Goal: Task Accomplishment & Management: Complete application form

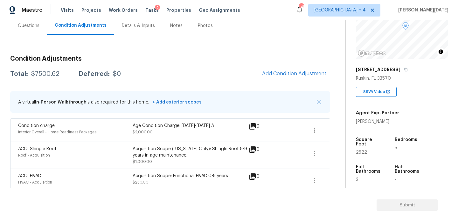
scroll to position [134, 0]
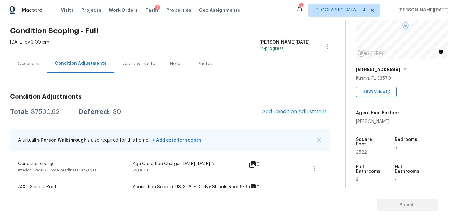
click at [30, 60] on div "Questions" at bounding box center [28, 63] width 37 height 19
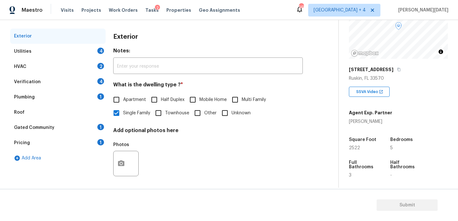
scroll to position [85, 0]
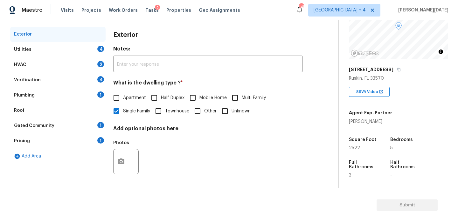
click at [99, 51] on div "4" at bounding box center [100, 49] width 7 height 6
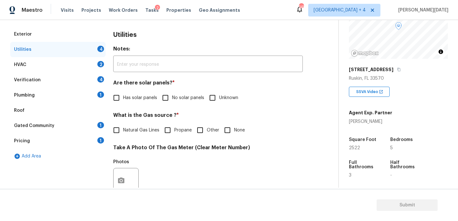
click at [172, 100] on input "No solar panels" at bounding box center [165, 97] width 13 height 13
checkbox input "true"
click at [230, 130] on input "None" at bounding box center [227, 130] width 13 height 13
checkbox input "true"
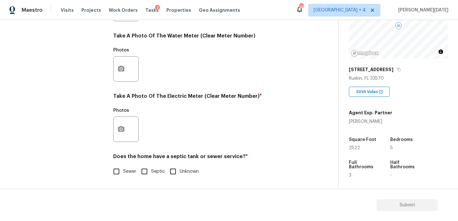
scroll to position [257, 0]
click at [128, 129] on button "button" at bounding box center [120, 129] width 15 height 25
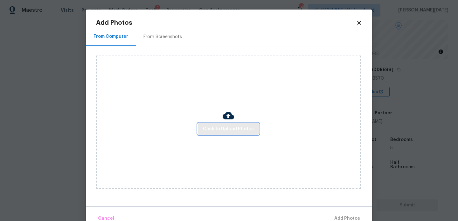
click at [231, 129] on span "Click to Upload Photos" at bounding box center [228, 129] width 51 height 8
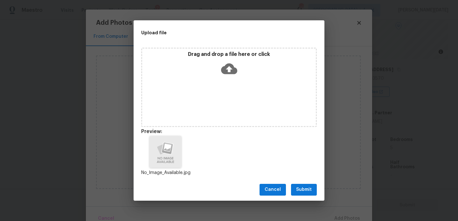
click at [298, 191] on span "Submit" at bounding box center [304, 190] width 16 height 8
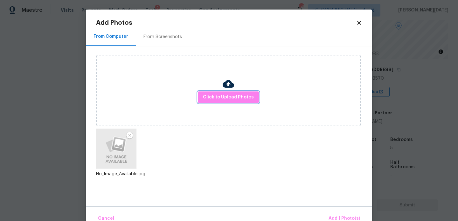
scroll to position [14, 0]
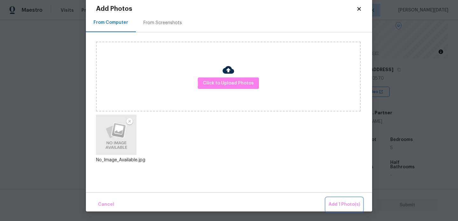
click at [337, 203] on span "Add 1 Photo(s)" at bounding box center [343, 205] width 31 height 8
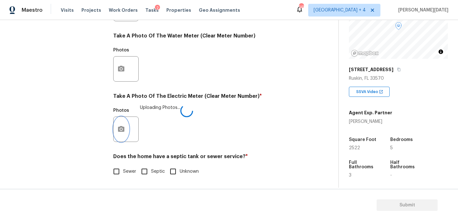
scroll to position [0, 0]
click at [120, 170] on input "Sewer" at bounding box center [116, 171] width 13 height 13
checkbox input "true"
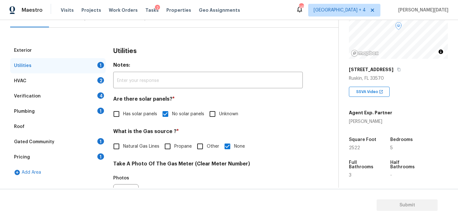
scroll to position [51, 0]
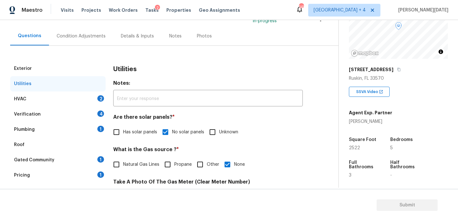
click at [90, 102] on div "HVAC 2" at bounding box center [57, 99] width 95 height 15
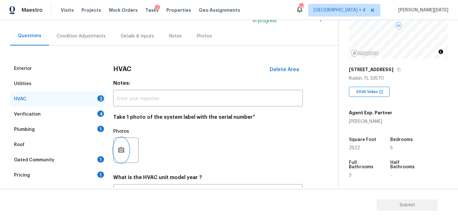
click at [115, 154] on button "button" at bounding box center [120, 150] width 15 height 25
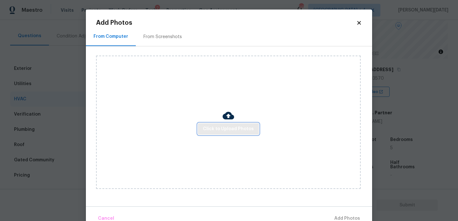
click at [236, 131] on span "Click to Upload Photos" at bounding box center [228, 129] width 51 height 8
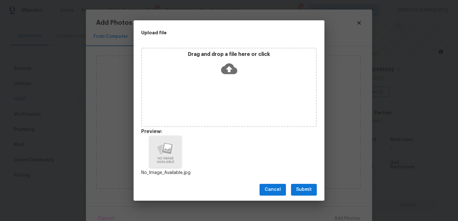
click at [312, 191] on button "Submit" at bounding box center [304, 190] width 26 height 12
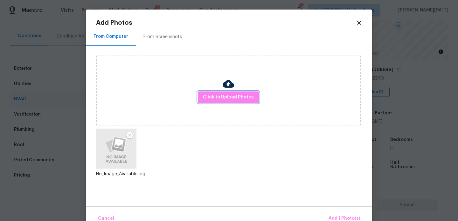
scroll to position [14, 0]
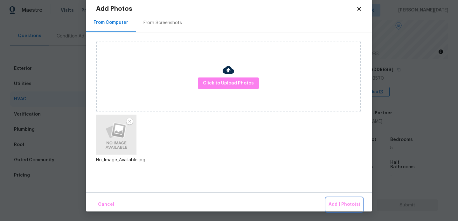
click at [331, 202] on span "Add 1 Photo(s)" at bounding box center [343, 205] width 31 height 8
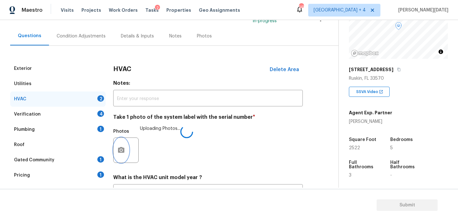
scroll to position [106, 0]
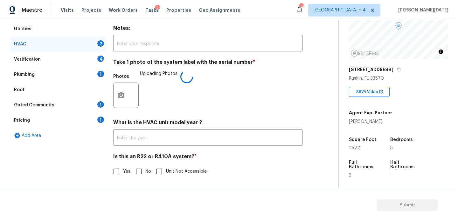
click at [120, 171] on input "Yes" at bounding box center [116, 171] width 13 height 13
checkbox input "true"
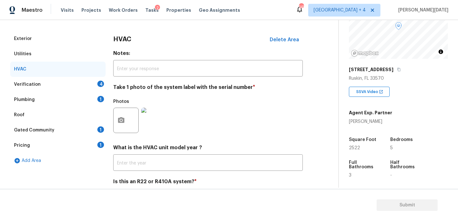
click at [99, 83] on div "4" at bounding box center [100, 84] width 7 height 6
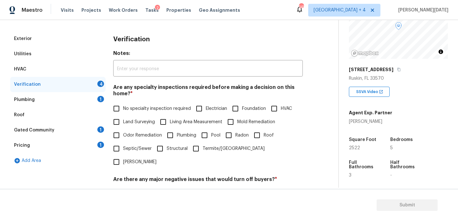
click at [127, 115] on label "Land Surveying" at bounding box center [132, 121] width 45 height 13
click at [123, 115] on input "Land Surveying" at bounding box center [116, 121] width 13 height 13
checkbox input "true"
click at [127, 110] on span "No specialty inspection required" at bounding box center [157, 109] width 68 height 7
click at [123, 110] on input "No specialty inspection required" at bounding box center [116, 108] width 13 height 13
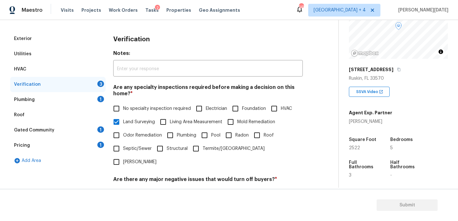
checkbox input "true"
click at [126, 119] on span "Land Surveying" at bounding box center [139, 122] width 32 height 7
click at [123, 119] on input "Land Surveying" at bounding box center [116, 121] width 13 height 13
checkbox input "false"
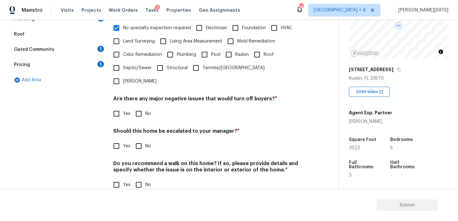
click at [145, 111] on span "No" at bounding box center [148, 114] width 6 height 7
click at [145, 107] on input "No" at bounding box center [138, 113] width 13 height 13
checkbox input "true"
click at [143, 178] on input "No" at bounding box center [138, 184] width 13 height 13
checkbox input "true"
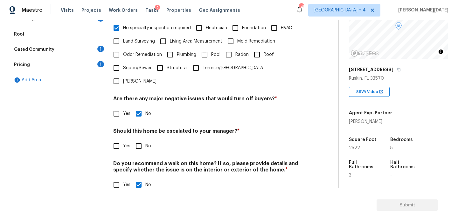
click at [122, 140] on div "Verification Notes: ​ Are any specialty inspections required before making a de…" at bounding box center [207, 74] width 189 height 249
click at [120, 140] on input "Yes" at bounding box center [116, 146] width 13 height 13
checkbox input "true"
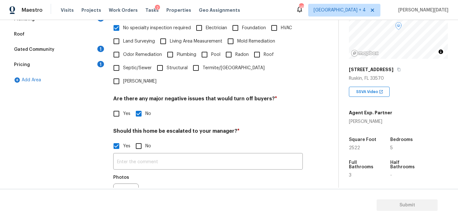
scroll to position [222, 0]
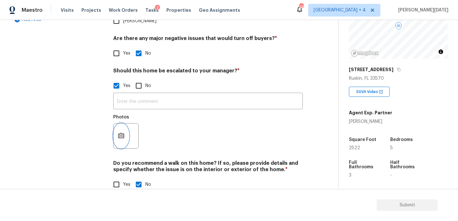
click at [123, 132] on button "button" at bounding box center [120, 136] width 15 height 25
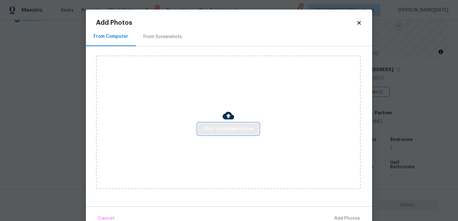
click at [241, 131] on span "Click to Upload Photos" at bounding box center [228, 129] width 51 height 8
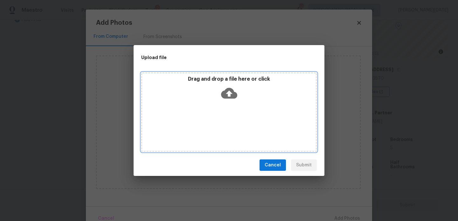
click at [241, 131] on div "Drag and drop a file here or click" at bounding box center [228, 111] width 175 height 79
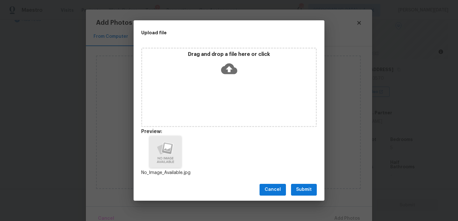
click at [306, 189] on span "Submit" at bounding box center [304, 190] width 16 height 8
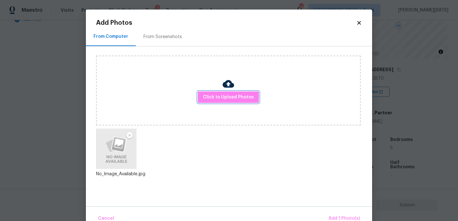
scroll to position [14, 0]
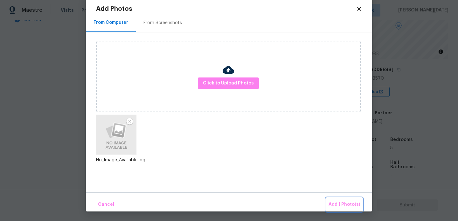
click at [335, 202] on span "Add 1 Photo(s)" at bounding box center [343, 205] width 31 height 8
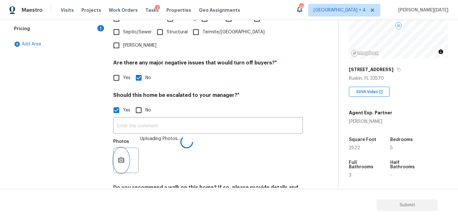
scroll to position [193, 0]
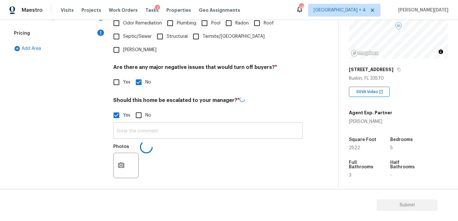
click at [139, 124] on input "text" at bounding box center [207, 131] width 189 height 15
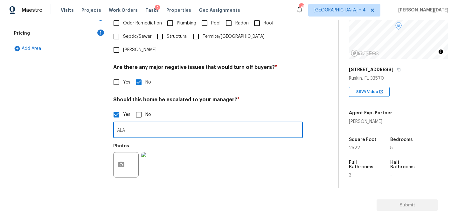
type input "ALA"
click at [233, 140] on div "Photos" at bounding box center [207, 160] width 189 height 41
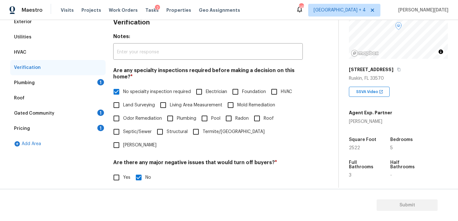
click at [94, 85] on div "Plumbing 1" at bounding box center [57, 82] width 95 height 15
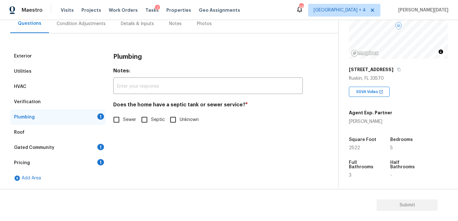
scroll to position [63, 0]
click at [117, 123] on input "Sewer" at bounding box center [116, 119] width 13 height 13
checkbox input "true"
click at [97, 147] on div "Gated Community 1" at bounding box center [57, 147] width 95 height 15
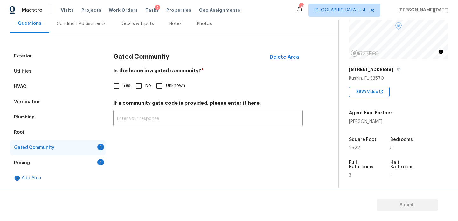
click at [143, 84] on input "No" at bounding box center [138, 85] width 13 height 13
checkbox input "true"
click at [101, 161] on div "1" at bounding box center [100, 162] width 7 height 6
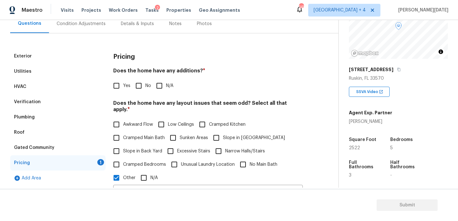
click at [144, 84] on input "No" at bounding box center [138, 85] width 13 height 13
checkbox input "true"
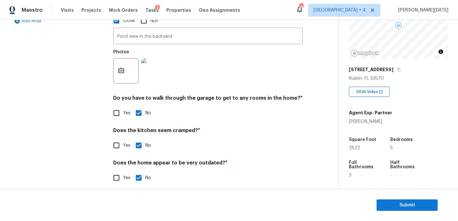
scroll to position [0, 0]
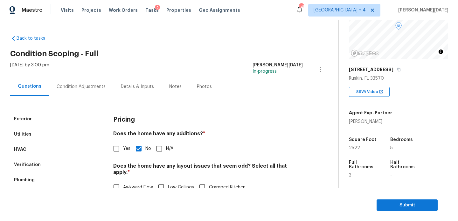
click at [81, 82] on div "Condition Adjustments" at bounding box center [81, 86] width 64 height 19
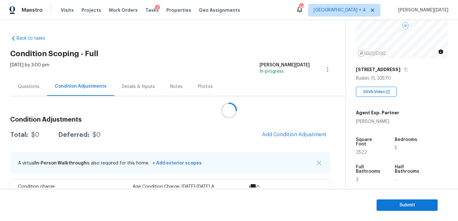
click at [81, 82] on div at bounding box center [229, 110] width 458 height 221
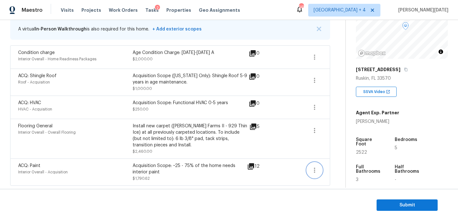
click at [311, 169] on icon "button" at bounding box center [315, 171] width 8 height 8
click at [340, 163] on ul "Edit" at bounding box center [349, 169] width 57 height 13
click at [336, 168] on div "Edit" at bounding box center [350, 169] width 50 height 6
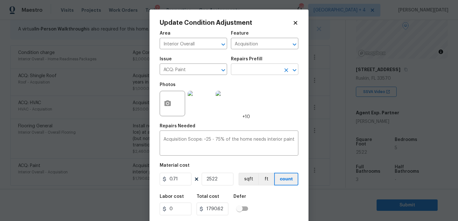
click at [260, 71] on input "text" at bounding box center [256, 70] width 50 height 10
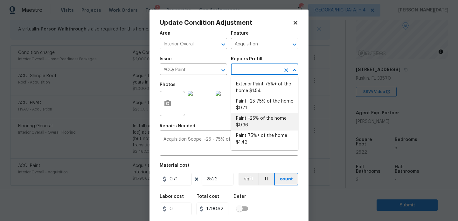
click at [261, 116] on li "Paint ~25% of the home $0.36" at bounding box center [264, 121] width 67 height 17
type textarea "Acquisition Scope: ~25% of the home needs interior paint"
type input "0.36"
type input "907.92"
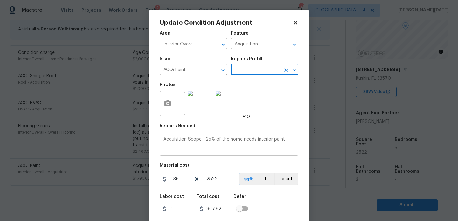
scroll to position [16, 0]
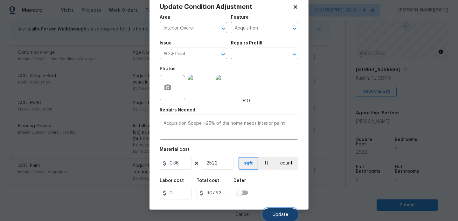
click at [280, 214] on span "Update" at bounding box center [280, 215] width 16 height 5
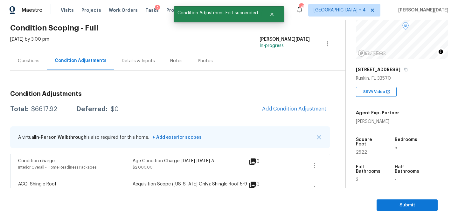
scroll to position [0, 0]
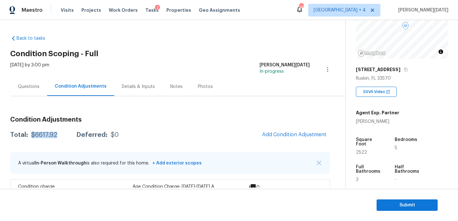
drag, startPoint x: 31, startPoint y: 134, endPoint x: 56, endPoint y: 134, distance: 25.4
click at [56, 134] on div "Total: $6617.92 Deferred: $0" at bounding box center [64, 135] width 108 height 6
copy div "$6617.92"
click at [279, 130] on button "Add Condition Adjustment" at bounding box center [294, 134] width 72 height 13
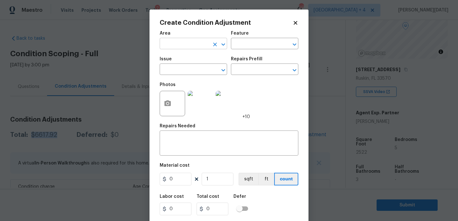
click at [177, 42] on input "text" at bounding box center [185, 44] width 50 height 10
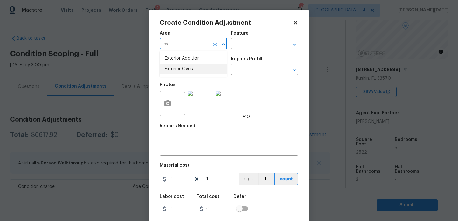
click at [183, 70] on li "Exterior Overall" at bounding box center [193, 69] width 67 height 10
type input "Exterior Overall"
click at [183, 70] on input "text" at bounding box center [185, 70] width 50 height 10
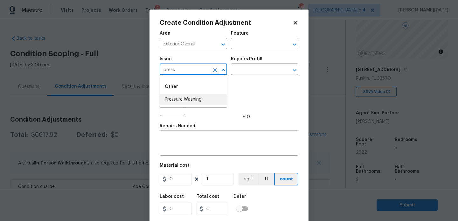
click at [192, 97] on li "Pressure Washing" at bounding box center [193, 99] width 67 height 10
type input "Pressure Washing"
click at [247, 71] on input "text" at bounding box center [256, 70] width 50 height 10
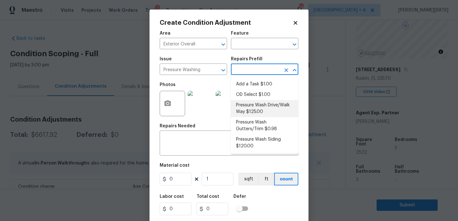
click at [261, 110] on li "Pressure Wash Drive/Walk Way $125.00" at bounding box center [264, 108] width 67 height 17
type input "Siding"
type textarea "Pressure wash the driveways/walkways as directed by the PM. Ensure that all deb…"
type input "125"
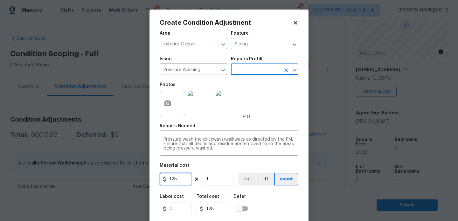
drag, startPoint x: 180, startPoint y: 182, endPoint x: 120, endPoint y: 181, distance: 60.1
click at [120, 181] on div "Create Condition Adjustment Area Exterior Overall ​ Feature Siding ​ Issue Pres…" at bounding box center [229, 110] width 458 height 221
type input "200"
click at [266, 112] on div "Photos +10" at bounding box center [229, 99] width 139 height 41
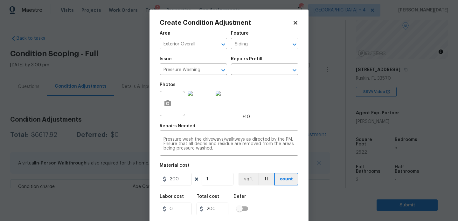
scroll to position [16, 0]
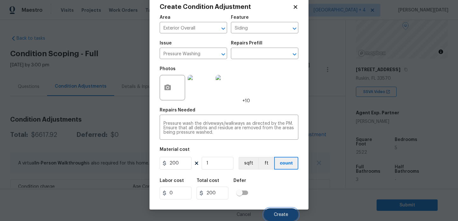
click at [272, 209] on button "Create" at bounding box center [280, 215] width 35 height 13
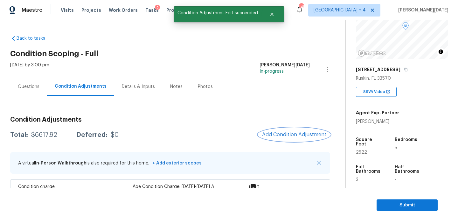
scroll to position [0, 0]
click at [281, 134] on span "Add Condition Adjustment" at bounding box center [294, 135] width 64 height 6
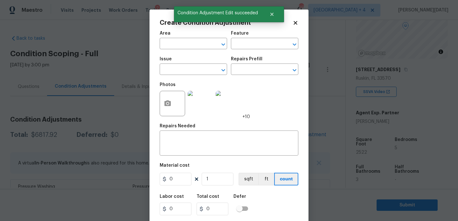
click at [281, 134] on div "x ​" at bounding box center [229, 144] width 139 height 24
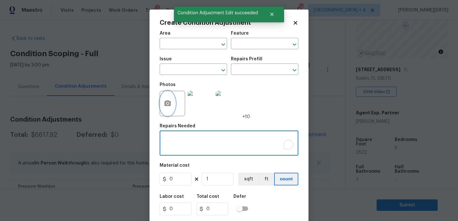
click at [171, 103] on icon "button" at bounding box center [167, 103] width 6 height 6
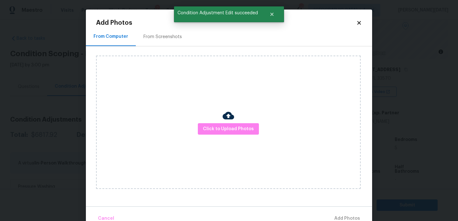
click at [161, 35] on div "From Screenshots" at bounding box center [162, 37] width 38 height 6
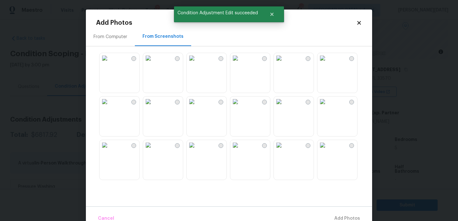
click at [197, 63] on img at bounding box center [192, 58] width 10 height 10
click at [284, 150] on img at bounding box center [279, 145] width 10 height 10
click at [326, 150] on img at bounding box center [322, 145] width 10 height 10
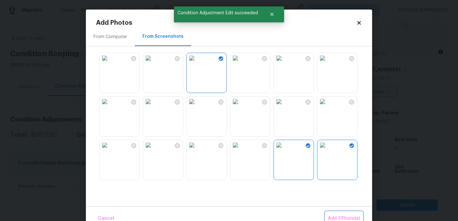
click at [349, 216] on span "Add 3 Photo(s)" at bounding box center [344, 219] width 32 height 8
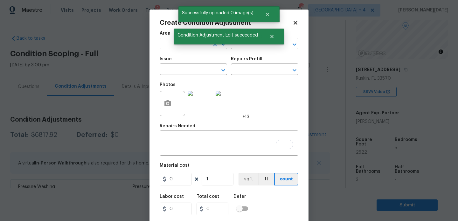
click at [163, 46] on input "text" at bounding box center [185, 44] width 50 height 10
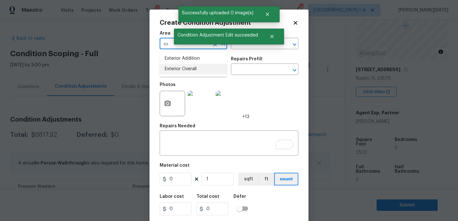
click at [180, 74] on li "Exterior Overall" at bounding box center [193, 69] width 67 height 10
type input "Exterior Overall"
click at [180, 74] on input "text" at bounding box center [185, 70] width 50 height 10
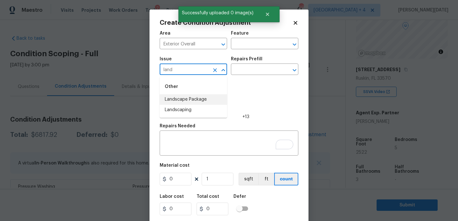
click at [194, 103] on li "Landscape Package" at bounding box center [193, 99] width 67 height 10
type input "Landscape Package"
click at [249, 72] on input "text" at bounding box center [256, 70] width 50 height 10
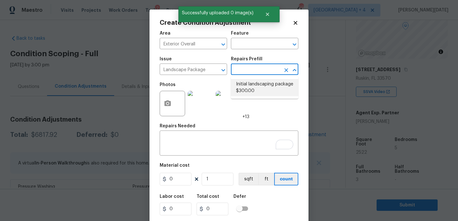
click at [254, 89] on li "Initial landscaping package $300.00" at bounding box center [264, 87] width 67 height 17
type input "Home Readiness Packages"
type textarea "Mowing of grass up to 6" in height. Mow, edge along driveways & sidewalks, trim…"
type input "300"
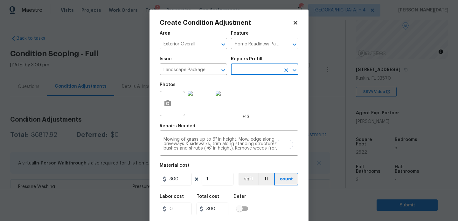
scroll to position [16, 0]
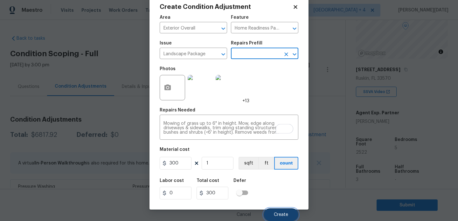
click at [277, 213] on span "Create" at bounding box center [281, 215] width 14 height 5
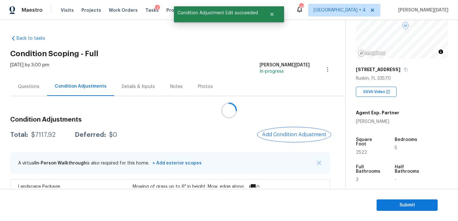
scroll to position [0, 0]
click at [28, 78] on div at bounding box center [229, 110] width 458 height 221
click at [28, 86] on div at bounding box center [229, 110] width 458 height 221
click at [23, 87] on div "Questions" at bounding box center [29, 87] width 22 height 6
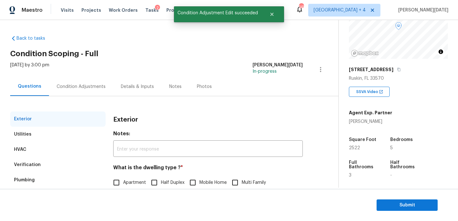
scroll to position [85, 0]
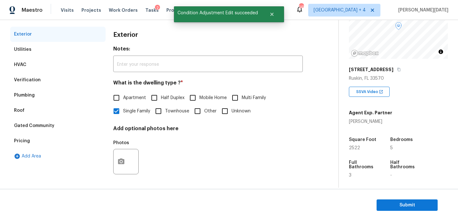
click at [47, 146] on div "Pricing" at bounding box center [57, 140] width 95 height 15
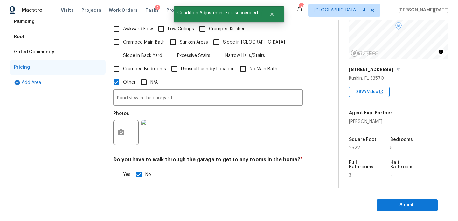
scroll to position [173, 0]
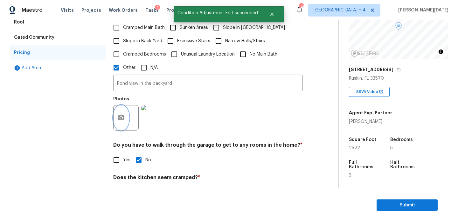
click at [123, 115] on icon "button" at bounding box center [121, 118] width 6 height 6
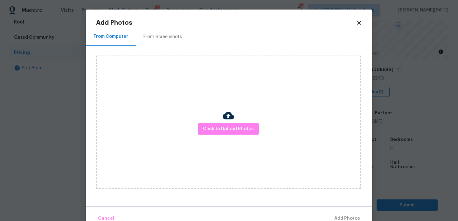
click at [166, 41] on div "From Screenshots" at bounding box center [163, 36] width 54 height 19
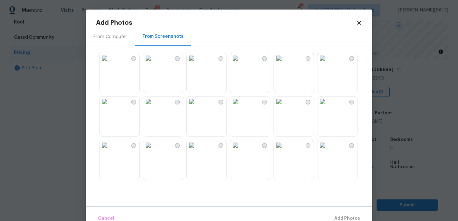
click at [327, 150] on img at bounding box center [322, 145] width 10 height 10
click at [341, 217] on span "Add 1 Photo(s)" at bounding box center [343, 219] width 31 height 8
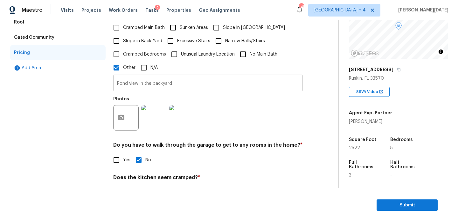
click at [174, 80] on input "Pond view in the backyard" at bounding box center [207, 83] width 189 height 15
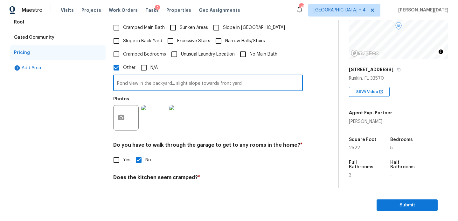
type input "Pond view in the backyard... slight slope towards front yard"
click at [225, 96] on div "Photos" at bounding box center [207, 113] width 189 height 41
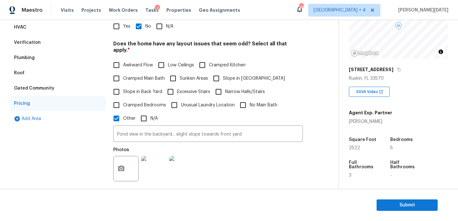
scroll to position [119, 0]
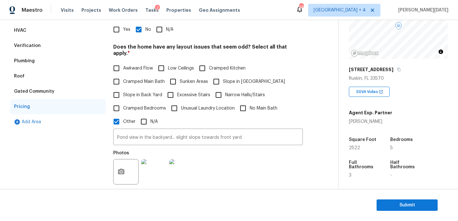
click at [238, 79] on span "Slope in [GEOGRAPHIC_DATA]" at bounding box center [254, 82] width 62 height 7
click at [223, 79] on input "Slope in [GEOGRAPHIC_DATA]" at bounding box center [215, 81] width 13 height 13
checkbox input "true"
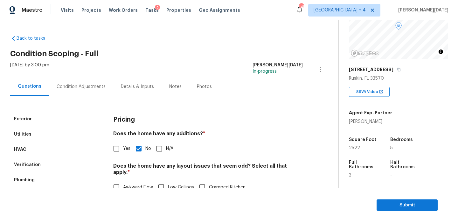
click at [88, 84] on div "Condition Adjustments" at bounding box center [81, 87] width 49 height 6
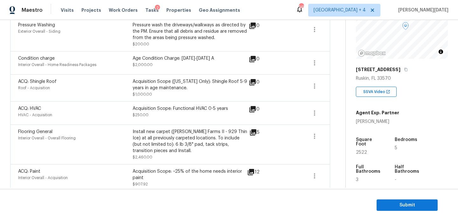
scroll to position [227, 0]
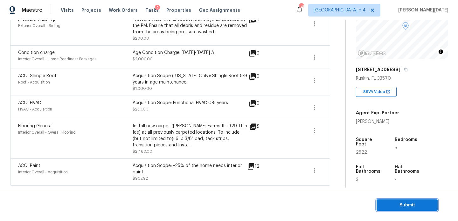
click at [400, 205] on span "Submit" at bounding box center [406, 206] width 51 height 8
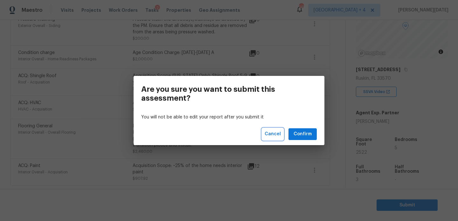
click at [277, 133] on span "Cancel" at bounding box center [272, 134] width 16 height 8
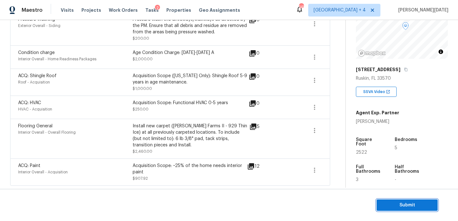
click at [388, 203] on span "Submit" at bounding box center [406, 206] width 51 height 8
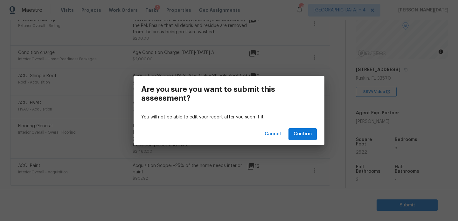
click at [284, 134] on div "Cancel Confirm" at bounding box center [228, 134] width 191 height 22
click at [297, 134] on span "Confirm" at bounding box center [302, 134] width 18 height 8
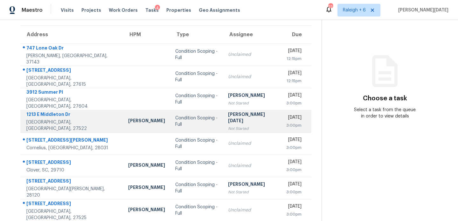
scroll to position [110, 0]
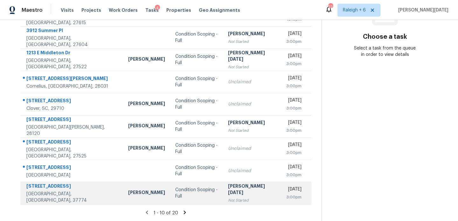
click at [190, 197] on td "Condition Scoping - Full" at bounding box center [196, 193] width 53 height 22
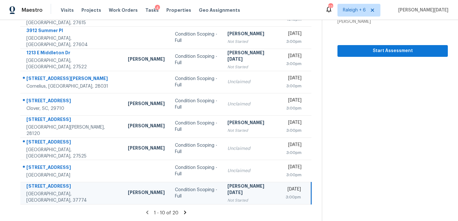
click at [227, 189] on div "[PERSON_NAME][DATE]" at bounding box center [251, 190] width 48 height 14
click at [233, 197] on div "Not Started" at bounding box center [251, 200] width 48 height 6
click at [227, 189] on div "[PERSON_NAME][DATE]" at bounding box center [251, 190] width 48 height 14
click at [374, 51] on span "Start Assessment" at bounding box center [392, 51] width 100 height 8
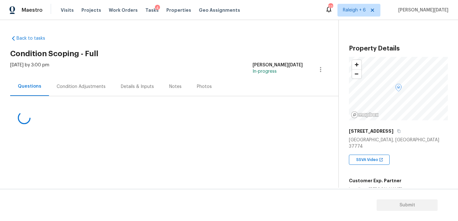
click at [86, 88] on div "Condition Adjustments" at bounding box center [81, 87] width 49 height 6
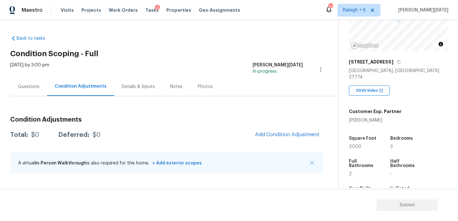
scroll to position [78, 0]
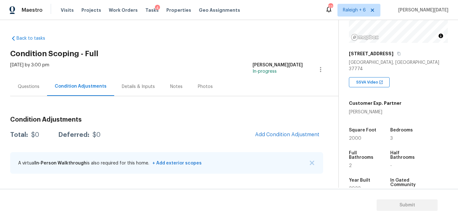
click at [352, 136] on span "2000" at bounding box center [355, 138] width 12 height 4
copy span "2000"
click at [273, 130] on button "Add Condition Adjustment" at bounding box center [287, 134] width 72 height 13
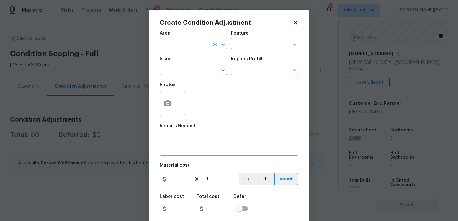
click at [176, 47] on input "text" at bounding box center [185, 44] width 50 height 10
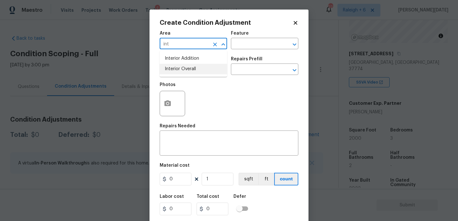
click at [182, 64] on li "Interior Overall" at bounding box center [193, 69] width 67 height 10
type input "Interior Overall"
click at [182, 73] on input "text" at bounding box center [185, 70] width 50 height 10
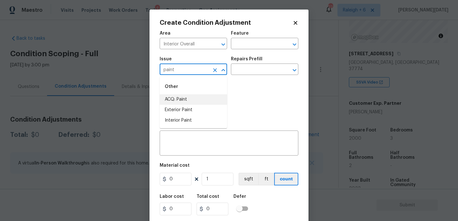
click at [187, 99] on li "ACQ: Paint" at bounding box center [193, 99] width 67 height 10
type input "ACQ: Paint"
click at [251, 69] on input "text" at bounding box center [256, 70] width 50 height 10
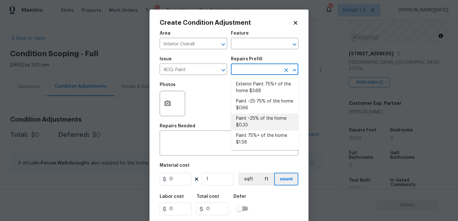
click at [258, 122] on li "Paint ~25% of the home $0.33" at bounding box center [264, 121] width 67 height 17
type input "Acquisition"
type textarea "Acquisition Scope: ~25% of the home needs interior paint"
type input "0.33"
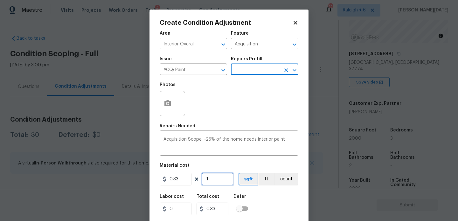
click at [222, 183] on input "1" at bounding box center [218, 179] width 32 height 13
type input "0"
paste input "200"
type input "2000"
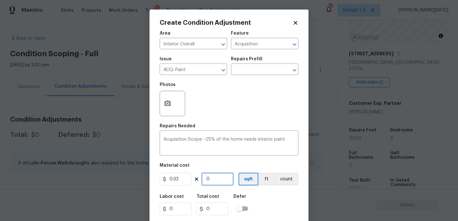
type input "660"
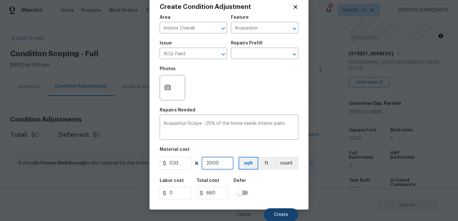
type input "2000"
click at [284, 209] on button "Create" at bounding box center [280, 215] width 35 height 13
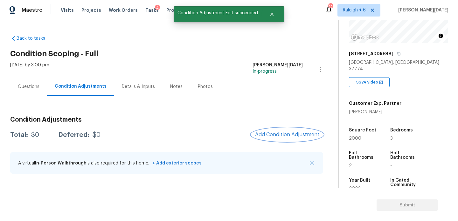
scroll to position [0, 0]
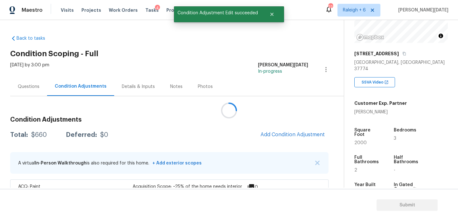
click at [282, 124] on div at bounding box center [229, 110] width 458 height 221
click at [282, 135] on span "Add Condition Adjustment" at bounding box center [292, 135] width 64 height 6
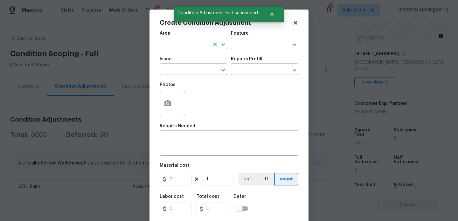
click at [177, 46] on input "text" at bounding box center [185, 44] width 50 height 10
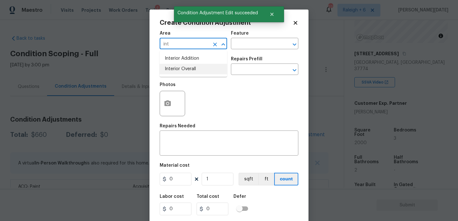
click at [182, 69] on li "Interior Overall" at bounding box center [193, 69] width 67 height 10
type input "Interior Overall"
click at [182, 69] on input "text" at bounding box center [185, 70] width 50 height 10
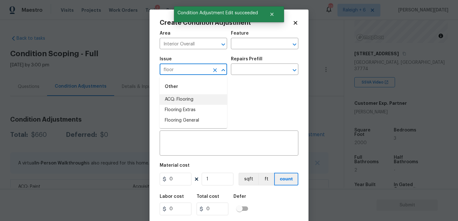
click at [187, 96] on li "ACQ: Flooring" at bounding box center [193, 99] width 67 height 10
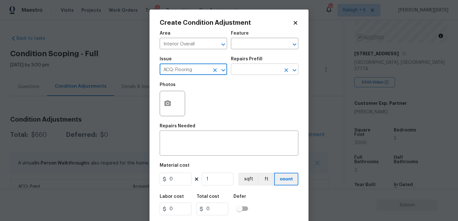
type input "ACQ: Flooring"
click at [255, 70] on input "text" at bounding box center [256, 70] width 50 height 10
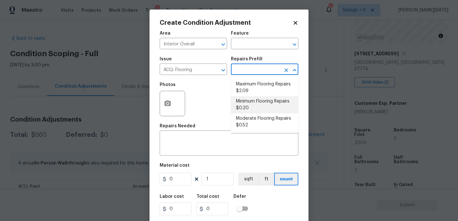
click at [259, 102] on li "Minimum Flooring Repairs $0.20" at bounding box center [264, 104] width 67 height 17
type input "Acquisition"
type textarea "Acquisition Scope: Minimum flooring repairs"
type input "0.2"
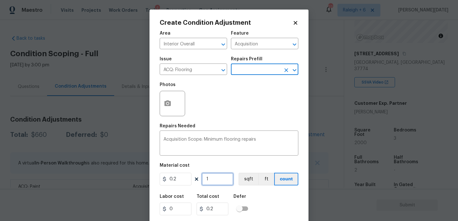
click at [229, 181] on input "1" at bounding box center [218, 179] width 32 height 13
type input "0"
paste input "200"
type input "2000"
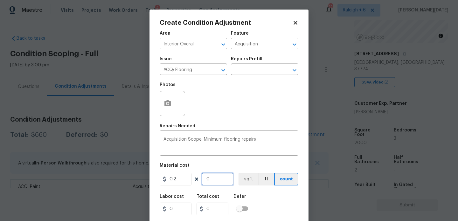
type input "400"
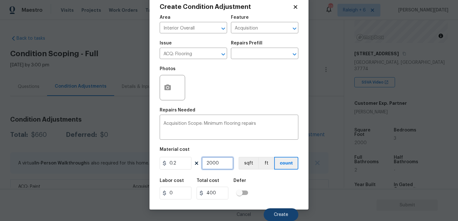
type input "2000"
click at [269, 213] on button "Create" at bounding box center [280, 215] width 35 height 13
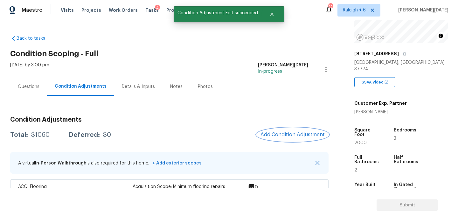
scroll to position [44, 0]
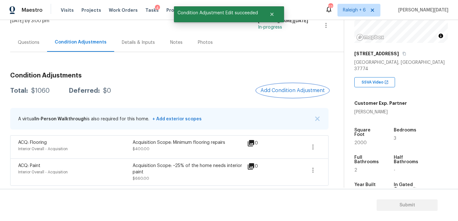
click at [284, 92] on span "Add Condition Adjustment" at bounding box center [292, 91] width 64 height 6
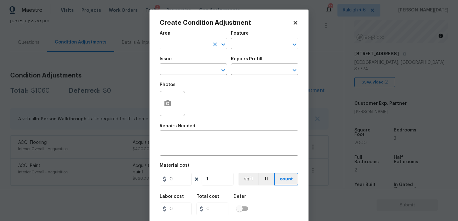
click at [178, 41] on input "text" at bounding box center [185, 44] width 50 height 10
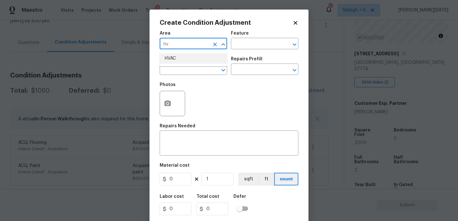
click at [180, 59] on li "HVAC" at bounding box center [193, 58] width 67 height 10
type input "HVAC"
click at [180, 69] on input "text" at bounding box center [185, 70] width 50 height 10
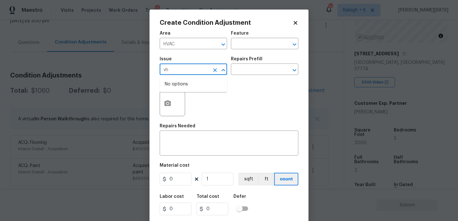
type input "v"
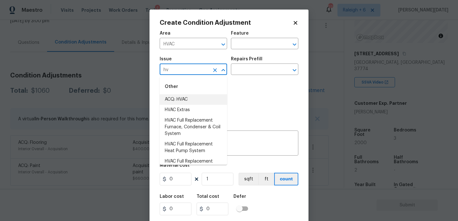
click at [181, 100] on li "ACQ: HVAC" at bounding box center [193, 99] width 67 height 10
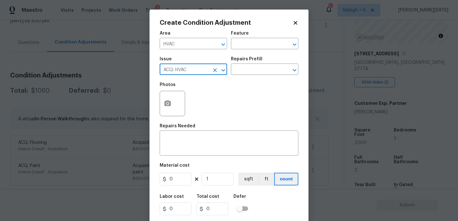
type input "ACQ: HVAC"
click at [236, 84] on div "Photos" at bounding box center [229, 99] width 139 height 41
click at [263, 72] on input "text" at bounding box center [256, 70] width 50 height 10
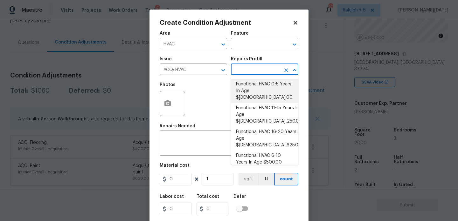
click at [273, 90] on li "Functional HVAC 0-5 Years In Age $1.00" at bounding box center [264, 91] width 67 height 24
type input "Acquisition"
type textarea "Acquisition Scope: Functional HVAC 0-5 years"
type input "1"
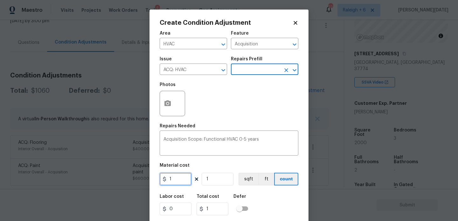
click at [181, 179] on input "1" at bounding box center [176, 179] width 32 height 13
type input "250"
click at [274, 122] on div "Area HVAC ​ Feature Acquisition ​ Issue ACQ: HVAC ​ Repairs Prefill ​ Photos Re…" at bounding box center [229, 132] width 139 height 210
type input "250"
click at [216, 44] on icon "Clear" at bounding box center [215, 44] width 6 height 6
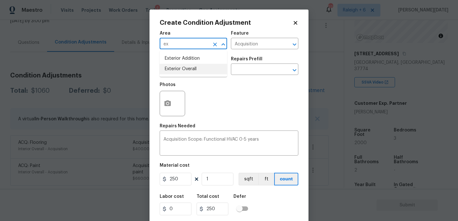
click at [205, 68] on li "Exterior Overall" at bounding box center [193, 69] width 67 height 10
click at [215, 70] on icon "Clear" at bounding box center [215, 70] width 4 height 4
type input "Exterior Overall"
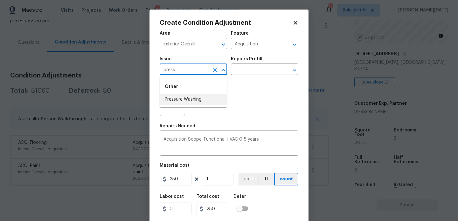
click at [209, 96] on li "Pressure Washing" at bounding box center [193, 99] width 67 height 10
type input "Pressure Washing"
click at [263, 70] on input "text" at bounding box center [256, 70] width 50 height 10
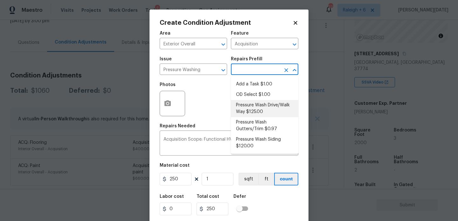
click at [268, 107] on li "Pressure Wash Drive/Walk Way $125.00" at bounding box center [264, 108] width 67 height 17
type input "Siding"
type textarea "Pressure wash the driveways/walkways as directed by the PM. Ensure that all deb…"
type input "125"
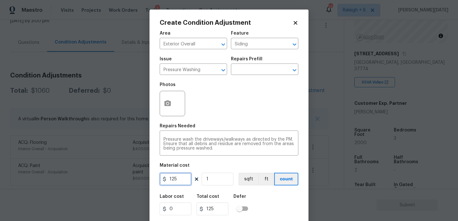
drag, startPoint x: 181, startPoint y: 181, endPoint x: 112, endPoint y: 181, distance: 69.0
click at [112, 181] on div "Create Condition Adjustment Area Exterior Overall ​ Feature Siding ​ Issue Pres…" at bounding box center [229, 110] width 458 height 221
type input "200"
click at [204, 117] on div "Photos" at bounding box center [229, 99] width 139 height 41
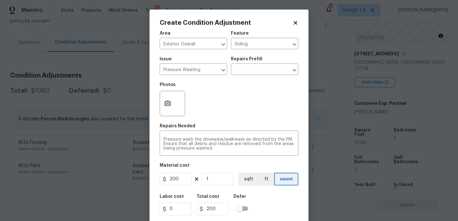
scroll to position [16, 0]
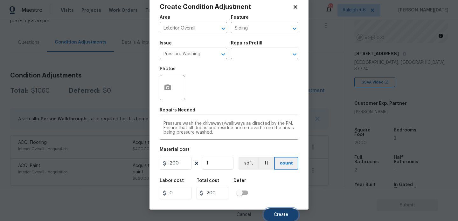
click at [276, 219] on button "Create" at bounding box center [280, 215] width 35 height 13
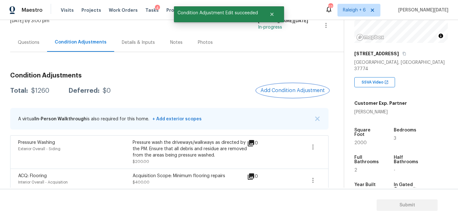
scroll to position [78, 0]
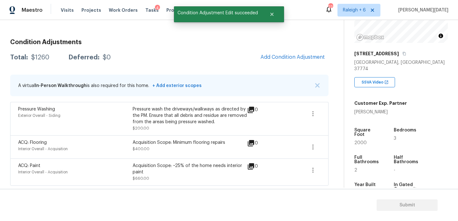
click at [281, 66] on div "Condition Adjustments Total: $1260 Deferred: $0 Add Condition Adjustment A virt…" at bounding box center [169, 110] width 318 height 152
click at [290, 52] on button "Add Condition Adjustment" at bounding box center [292, 57] width 72 height 13
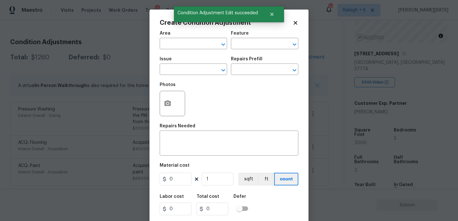
click at [174, 38] on div "Area" at bounding box center [193, 35] width 67 height 8
click at [173, 41] on input "text" at bounding box center [185, 44] width 50 height 10
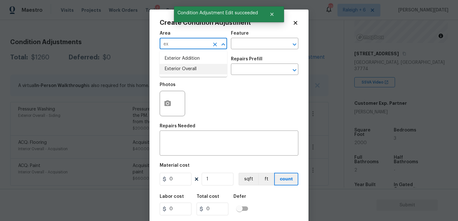
click at [182, 72] on li "Exterior Overall" at bounding box center [193, 69] width 67 height 10
type input "Exterior Overall"
click at [182, 72] on input "text" at bounding box center [185, 70] width 50 height 10
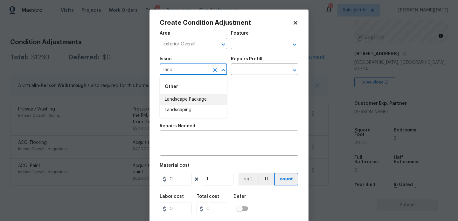
click at [193, 97] on li "Landscape Package" at bounding box center [193, 99] width 67 height 10
type input "Landscape Package"
click at [237, 76] on div "Issue Landscape Package ​ Repairs Prefill ​" at bounding box center [229, 66] width 139 height 26
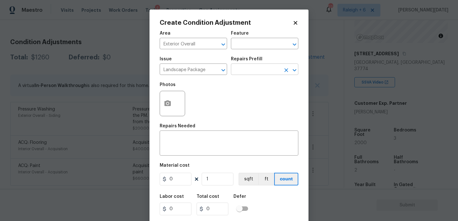
click at [250, 69] on input "text" at bounding box center [256, 70] width 50 height 10
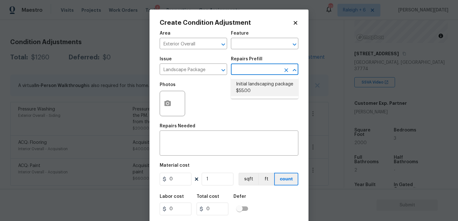
click at [253, 93] on li "Initial landscaping package $55.00" at bounding box center [264, 87] width 67 height 17
type input "Home Readiness Packages"
type textarea "Mowing of grass up to 6" in height. Mow, edge along driveways & sidewalks, trim…"
type input "55"
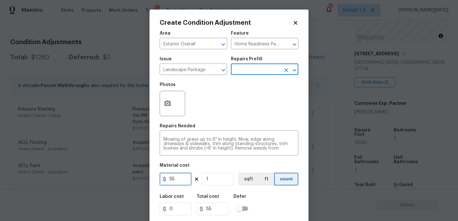
drag, startPoint x: 187, startPoint y: 181, endPoint x: 129, endPoint y: 181, distance: 57.2
click at [129, 181] on div "Create Condition Adjustment Area Exterior Overall ​ Feature Home Readiness Pack…" at bounding box center [229, 110] width 458 height 221
type input "300"
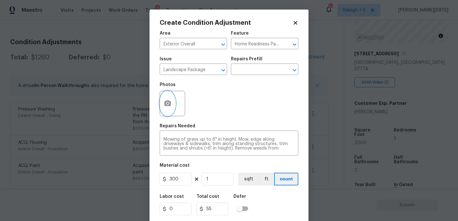
click at [170, 108] on button "button" at bounding box center [167, 103] width 15 height 25
type input "300"
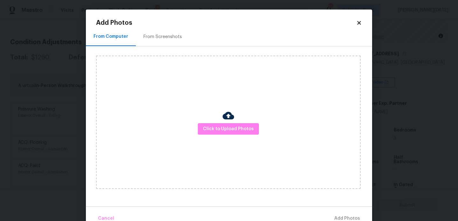
click at [161, 40] on div "From Screenshots" at bounding box center [162, 37] width 38 height 6
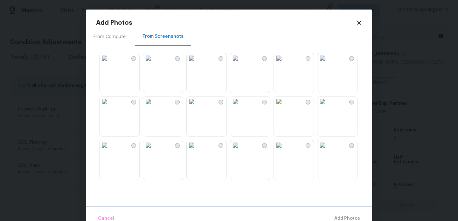
click at [327, 150] on img at bounding box center [322, 145] width 10 height 10
click at [110, 107] on img at bounding box center [104, 102] width 10 height 10
click at [197, 107] on img at bounding box center [192, 102] width 10 height 10
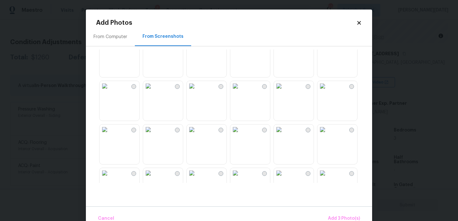
scroll to position [278, 0]
click at [110, 133] on img at bounding box center [104, 128] width 10 height 10
click at [327, 177] on img at bounding box center [322, 172] width 10 height 10
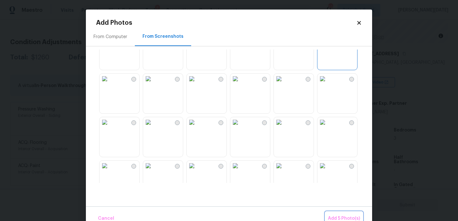
click at [346, 217] on span "Add 5 Photo(s)" at bounding box center [344, 219] width 32 height 8
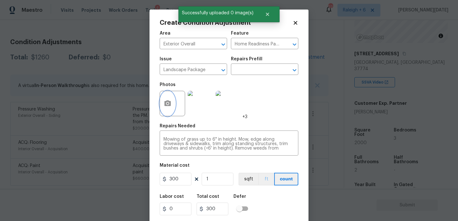
scroll to position [16, 0]
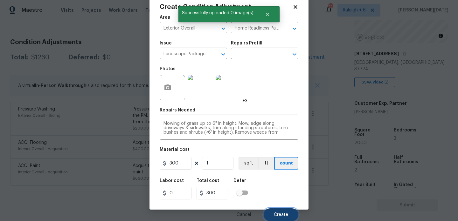
click at [269, 213] on button "Create" at bounding box center [280, 215] width 35 height 13
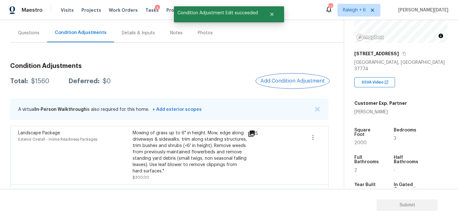
scroll to position [51, 0]
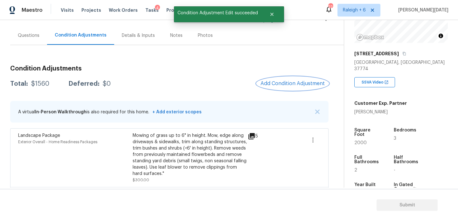
click at [288, 89] on button "Add Condition Adjustment" at bounding box center [292, 83] width 72 height 13
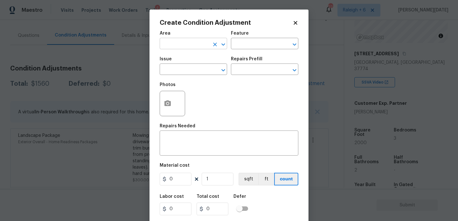
click at [173, 47] on input "text" at bounding box center [185, 44] width 50 height 10
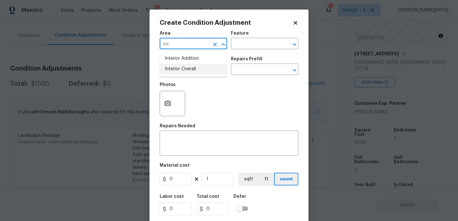
click at [180, 72] on li "Interior Overall" at bounding box center [193, 69] width 67 height 10
type input "Interior Overall"
click at [180, 72] on input "text" at bounding box center [185, 70] width 50 height 10
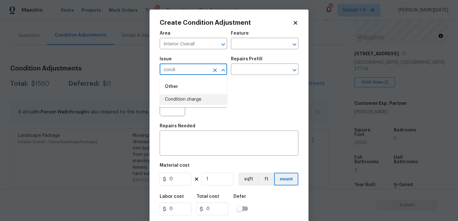
click at [192, 102] on li "Condition charge" at bounding box center [193, 99] width 67 height 10
type input "Condition charge"
click at [276, 60] on div "Repairs Prefill" at bounding box center [264, 61] width 67 height 8
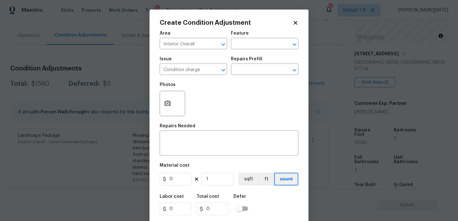
click at [270, 65] on div "Repairs Prefill" at bounding box center [264, 61] width 67 height 8
click at [278, 68] on input "text" at bounding box center [256, 70] width 50 height 10
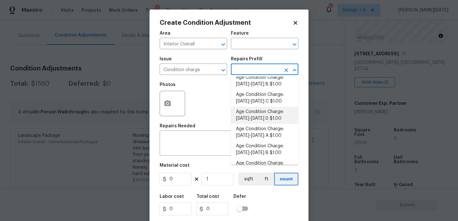
scroll to position [161, 0]
click at [271, 133] on li "Age Condition Charge: 2009-2023 A $1.00" at bounding box center [264, 132] width 67 height 17
type input "Home Readiness Packages"
type textarea "Age Condition Charge: [DATE]-[DATE] A"
type input "1"
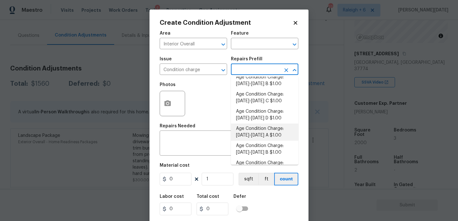
type input "1"
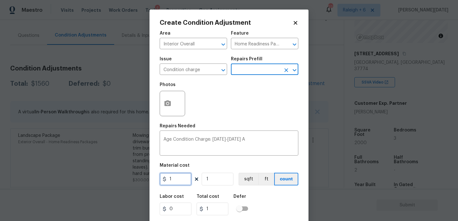
click at [181, 183] on input "1" at bounding box center [176, 179] width 32 height 13
type input "2000"
click at [244, 112] on div "Photos" at bounding box center [229, 99] width 139 height 41
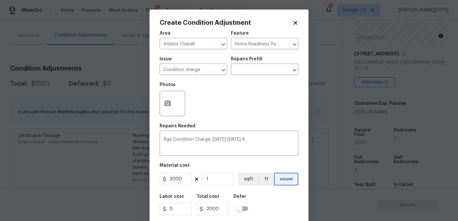
scroll to position [16, 0]
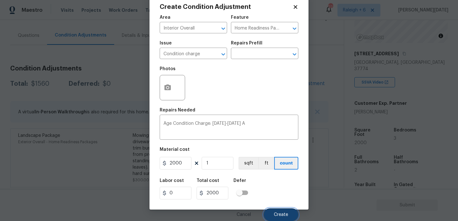
click at [273, 215] on button "Create" at bounding box center [280, 215] width 35 height 13
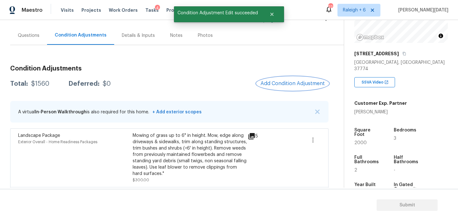
scroll to position [0, 0]
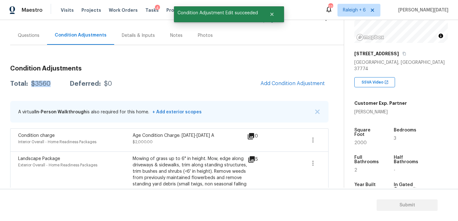
drag, startPoint x: 31, startPoint y: 84, endPoint x: 52, endPoint y: 84, distance: 21.6
click at [52, 84] on div "Total: $3560 Deferred: $0" at bounding box center [61, 84] width 102 height 6
copy div "$3560"
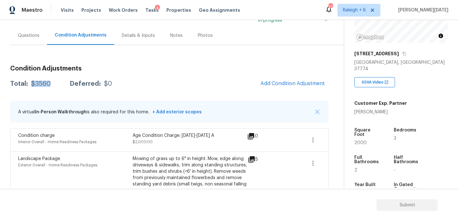
click at [31, 43] on div "Questions" at bounding box center [28, 35] width 37 height 19
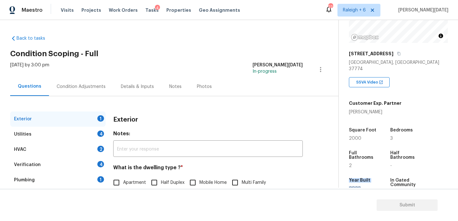
drag, startPoint x: 349, startPoint y: 172, endPoint x: 362, endPoint y: 181, distance: 15.9
click at [362, 181] on div "Year Built 2022" at bounding box center [368, 186] width 39 height 27
copy div "Year Built 2022"
click at [86, 86] on div "Condition Adjustments" at bounding box center [81, 87] width 49 height 6
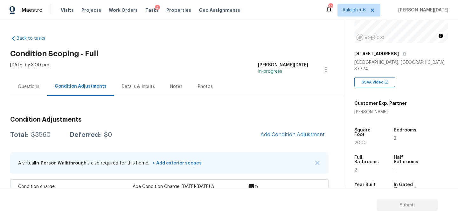
click at [28, 87] on div "Questions" at bounding box center [29, 87] width 22 height 6
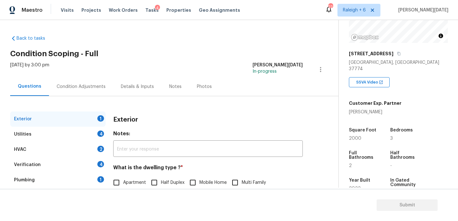
scroll to position [85, 0]
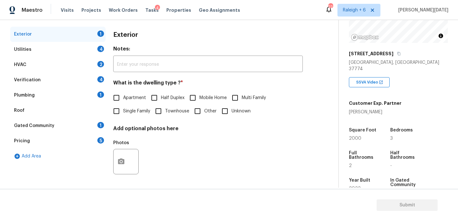
click at [47, 78] on div "Verification 4" at bounding box center [57, 79] width 95 height 15
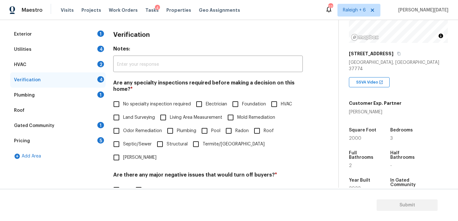
scroll to position [161, 0]
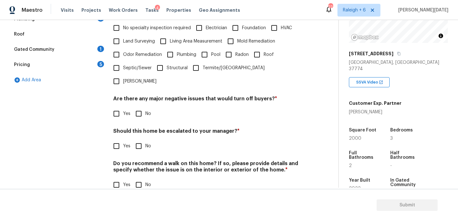
click at [114, 140] on input "Yes" at bounding box center [116, 146] width 13 height 13
checkbox input "true"
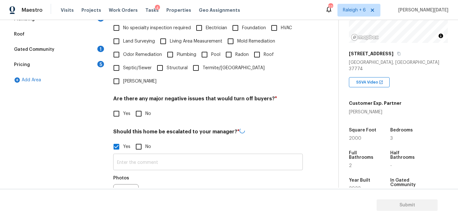
click at [124, 155] on input "text" at bounding box center [207, 162] width 189 height 15
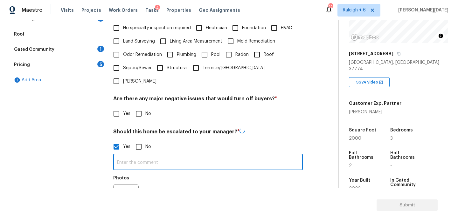
paste input "Year Built 2022"
click at [225, 172] on div "Photos" at bounding box center [207, 192] width 189 height 41
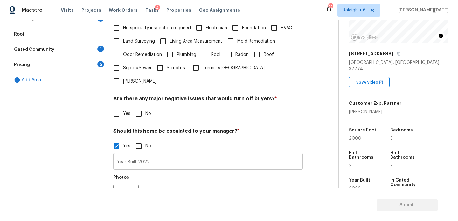
click at [140, 155] on input "Year Built 2022" at bounding box center [207, 162] width 189 height 15
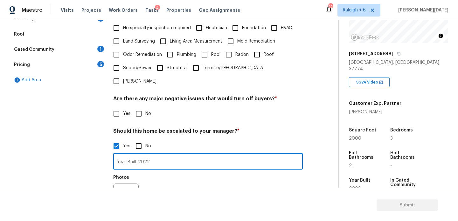
click at [154, 155] on input "Year Built 2022" at bounding box center [207, 162] width 189 height 15
click at [197, 172] on div "Photos" at bounding box center [207, 192] width 189 height 41
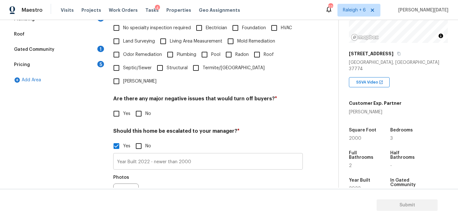
click at [199, 155] on input "Year Built 2022 - newer than 2000" at bounding box center [207, 162] width 189 height 15
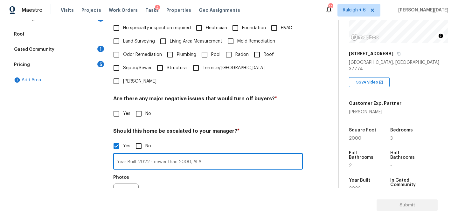
type input "Year Built 2022 - newer than 2000, ALA"
click at [243, 177] on div "Photos" at bounding box center [207, 192] width 189 height 41
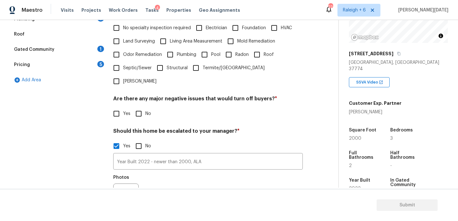
scroll to position [222, 0]
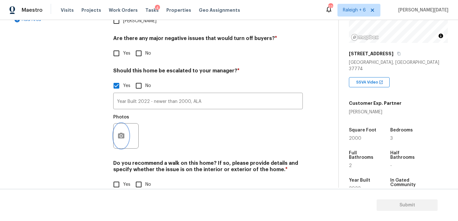
click at [124, 128] on button "button" at bounding box center [120, 136] width 15 height 25
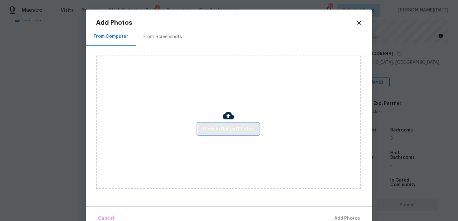
click at [223, 130] on span "Click to Upload Photos" at bounding box center [228, 129] width 51 height 8
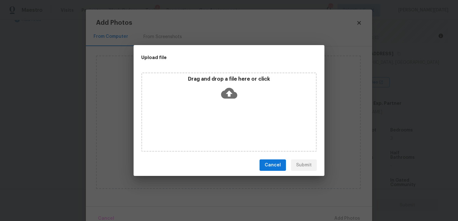
click at [223, 130] on div "Drag and drop a file here or click" at bounding box center [228, 111] width 175 height 79
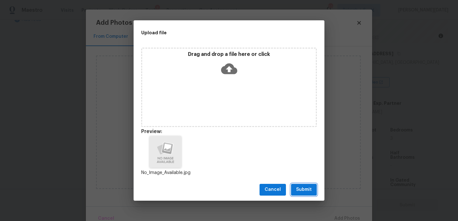
click at [310, 191] on span "Submit" at bounding box center [304, 190] width 16 height 8
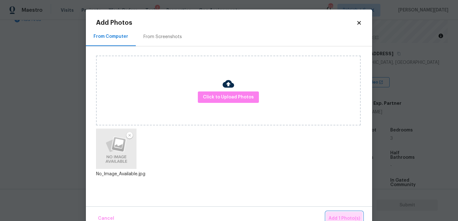
click at [339, 215] on span "Add 1 Photo(s)" at bounding box center [343, 219] width 31 height 8
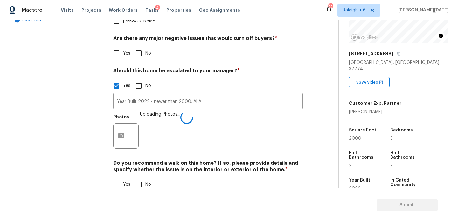
click at [139, 178] on input "No" at bounding box center [138, 184] width 13 height 13
checkbox input "true"
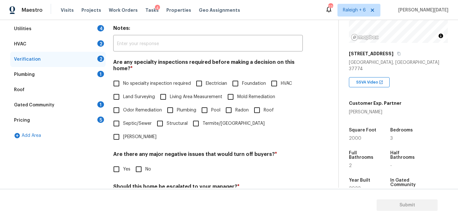
click at [120, 84] on input "No specialty inspection required" at bounding box center [116, 83] width 13 height 13
checkbox input "true"
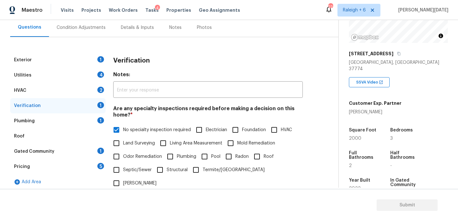
scroll to position [56, 0]
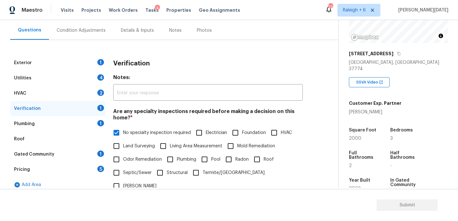
click at [103, 62] on div "1" at bounding box center [100, 62] width 7 height 6
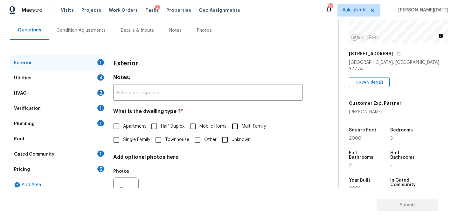
click at [119, 139] on input "Single Family" at bounding box center [116, 139] width 13 height 13
checkbox input "true"
click at [101, 85] on div "Utilities 4" at bounding box center [57, 78] width 95 height 15
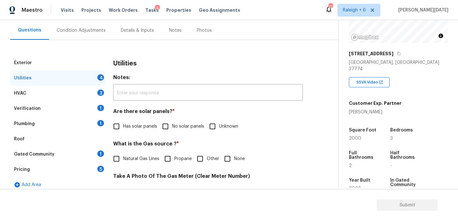
click at [174, 127] on span "No solar panels" at bounding box center [188, 126] width 32 height 7
click at [172, 127] on input "No solar panels" at bounding box center [165, 126] width 13 height 13
checkbox input "true"
click at [233, 167] on div "Utilities Notes: ​ Are there solar panels? * Has solar panels No solar panels U…" at bounding box center [207, 221] width 189 height 332
click at [228, 159] on input "None" at bounding box center [227, 158] width 13 height 13
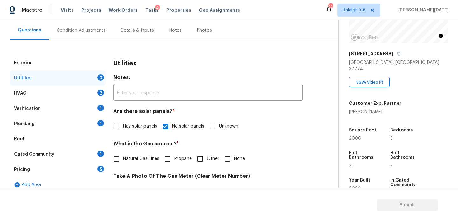
checkbox input "true"
click at [88, 31] on div "Condition Adjustments" at bounding box center [81, 30] width 49 height 6
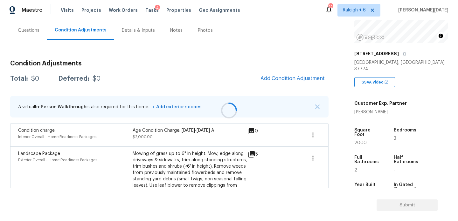
click at [273, 80] on div at bounding box center [229, 110] width 458 height 221
click at [273, 80] on span "Add Condition Adjustment" at bounding box center [292, 79] width 64 height 6
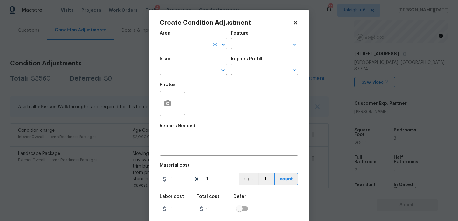
click at [173, 42] on input "text" at bounding box center [185, 44] width 50 height 10
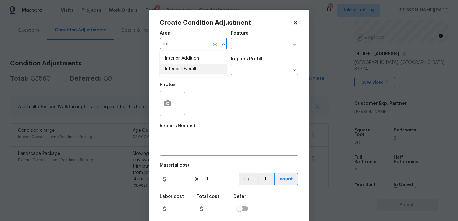
click at [179, 72] on li "Interior Overall" at bounding box center [193, 69] width 67 height 10
type input "Interior Overall"
click at [179, 72] on input "text" at bounding box center [185, 70] width 50 height 10
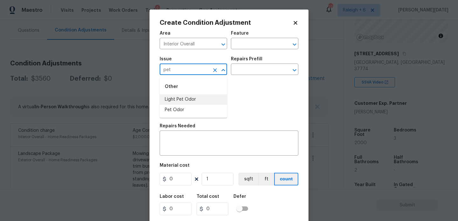
click at [184, 100] on li "Light Pet Odor" at bounding box center [193, 99] width 67 height 10
type input "Light Pet Odor"
click at [252, 74] on input "text" at bounding box center [256, 70] width 50 height 10
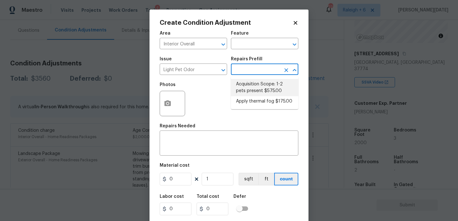
click at [254, 85] on li "Acquisition Scope: 1-2 pets present $575.00" at bounding box center [264, 87] width 67 height 17
type textarea "Acquisition Scope: 1-2 pets present"
type input "575"
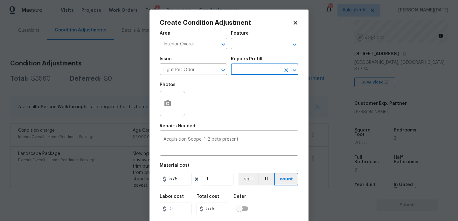
scroll to position [16, 0]
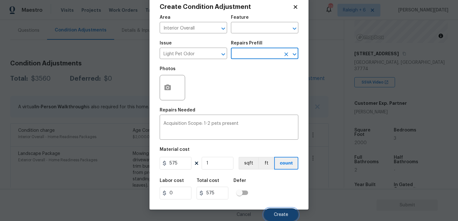
click at [280, 210] on button "Create" at bounding box center [280, 215] width 35 height 13
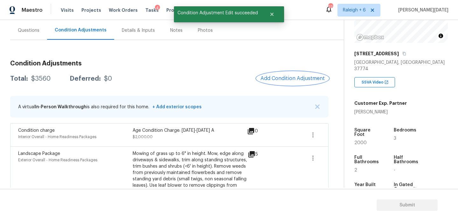
scroll to position [0, 0]
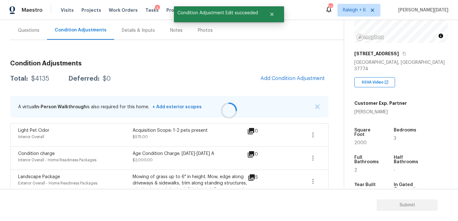
click at [279, 69] on div at bounding box center [229, 110] width 458 height 221
click at [280, 80] on div at bounding box center [229, 110] width 458 height 221
click at [278, 77] on span "Add Condition Adjustment" at bounding box center [292, 79] width 64 height 6
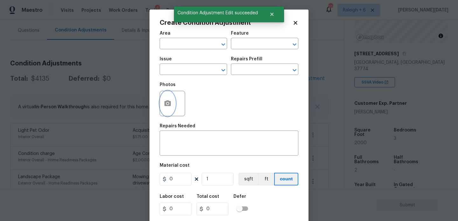
click at [170, 106] on icon "button" at bounding box center [167, 103] width 6 height 6
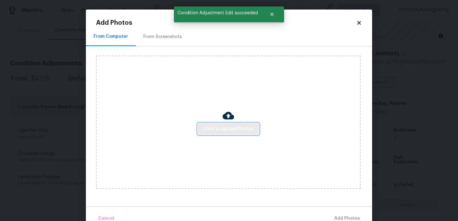
click at [217, 124] on button "Click to Upload Photos" at bounding box center [228, 129] width 61 height 12
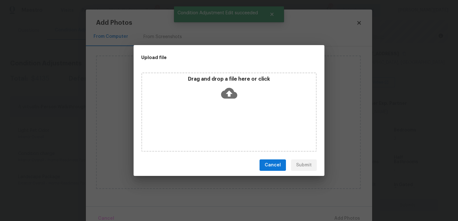
click at [217, 124] on div "Drag and drop a file here or click" at bounding box center [228, 111] width 175 height 79
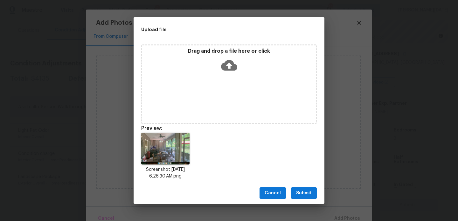
click at [233, 83] on div "Drag and drop a file here or click" at bounding box center [228, 83] width 175 height 79
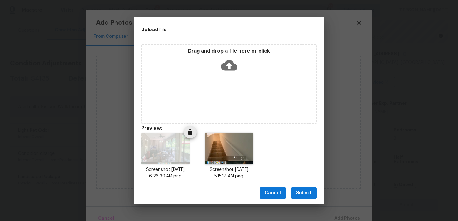
click at [184, 148] on img at bounding box center [165, 149] width 48 height 32
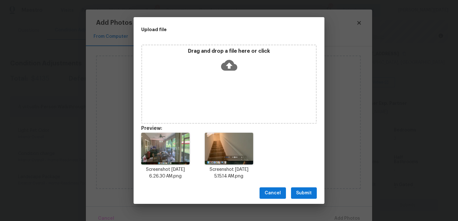
click at [222, 80] on div "Drag and drop a file here or click" at bounding box center [228, 83] width 175 height 79
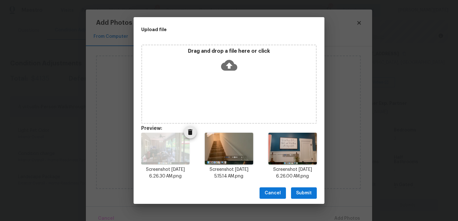
click at [189, 136] on icon "Delete" at bounding box center [190, 132] width 8 height 8
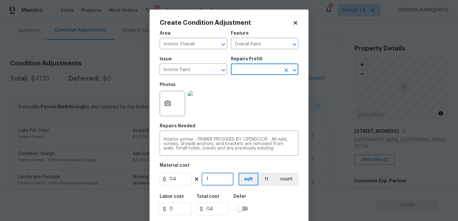
scroll to position [78, 0]
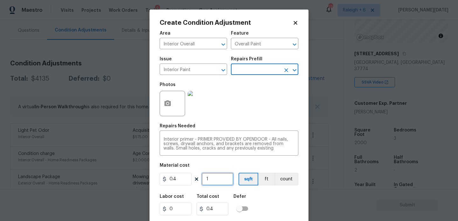
click at [216, 181] on input "1" at bounding box center [218, 179] width 32 height 13
type input "10"
type input "4"
type input "100"
type input "40"
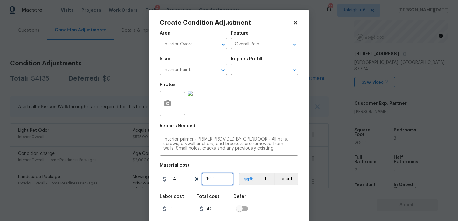
type input "100"
click at [242, 118] on div "Photos" at bounding box center [229, 99] width 139 height 41
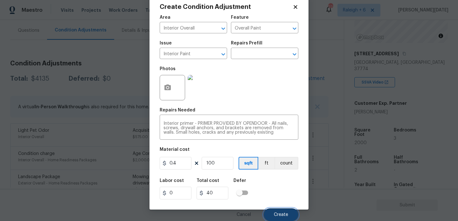
click at [276, 215] on span "Create" at bounding box center [281, 215] width 14 height 5
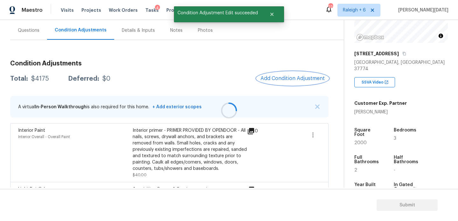
scroll to position [0, 0]
click at [34, 31] on div "Questions" at bounding box center [29, 30] width 22 height 6
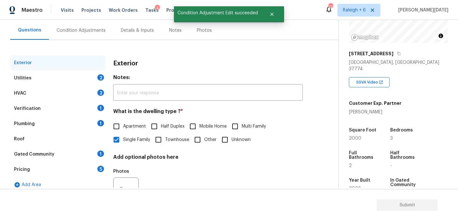
click at [102, 76] on div "2" at bounding box center [100, 77] width 7 height 6
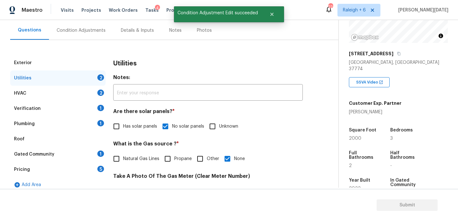
scroll to position [257, 0]
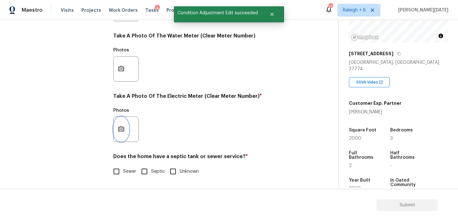
click at [123, 133] on icon "button" at bounding box center [121, 130] width 8 height 8
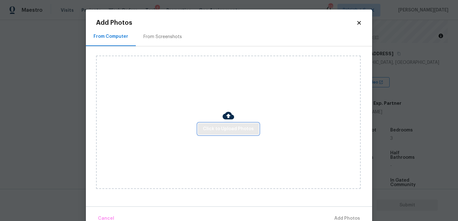
click at [236, 127] on span "Click to Upload Photos" at bounding box center [228, 129] width 51 height 8
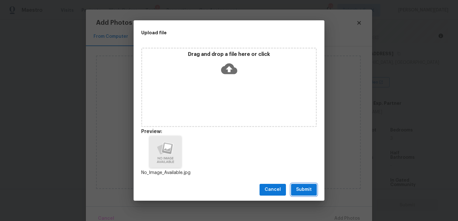
click at [302, 184] on button "Submit" at bounding box center [304, 190] width 26 height 12
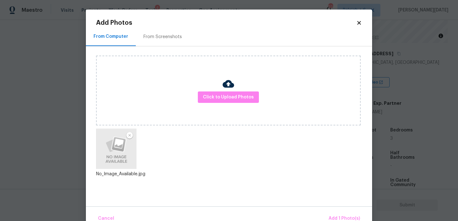
click at [302, 184] on div "No_Image_Available.jpg" at bounding box center [234, 158] width 276 height 64
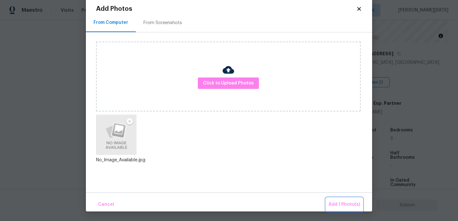
click at [343, 200] on button "Add 1 Photo(s)" at bounding box center [344, 205] width 37 height 14
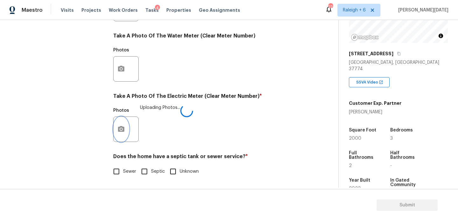
scroll to position [0, 0]
click at [117, 175] on input "Sewer" at bounding box center [116, 171] width 13 height 13
checkbox input "true"
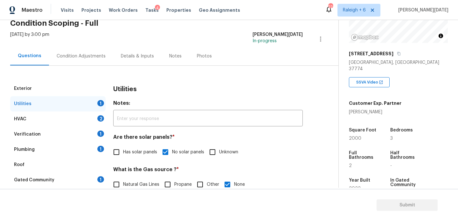
scroll to position [30, 0]
click at [103, 121] on div "HVAC 2" at bounding box center [57, 119] width 95 height 15
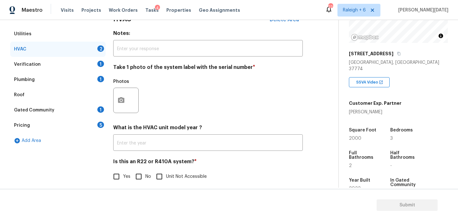
scroll to position [106, 0]
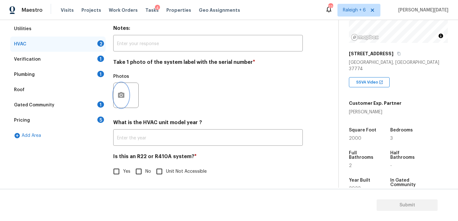
click at [126, 95] on button "button" at bounding box center [120, 95] width 15 height 25
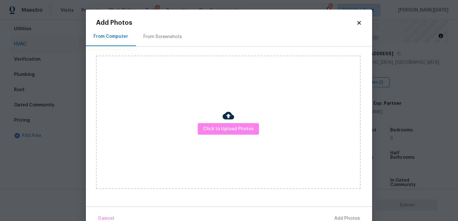
click at [219, 137] on div "Click to Upload Photos" at bounding box center [228, 122] width 264 height 133
click at [223, 135] on div "Click to Upload Photos" at bounding box center [228, 122] width 264 height 133
click at [226, 134] on button "Click to Upload Photos" at bounding box center [228, 129] width 61 height 12
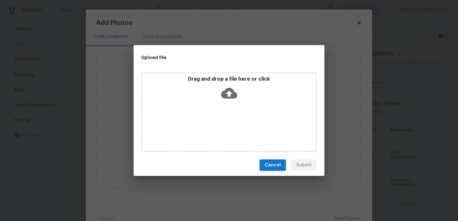
click at [226, 134] on div "Drag and drop a file here or click" at bounding box center [228, 111] width 175 height 79
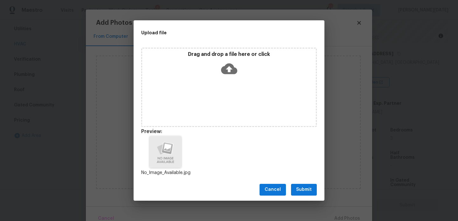
click at [301, 188] on span "Submit" at bounding box center [304, 190] width 16 height 8
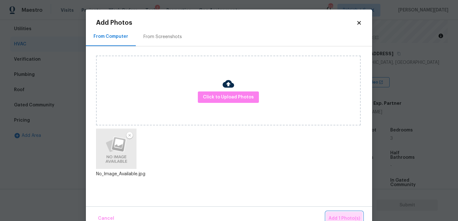
click at [343, 216] on span "Add 1 Photo(s)" at bounding box center [343, 219] width 31 height 8
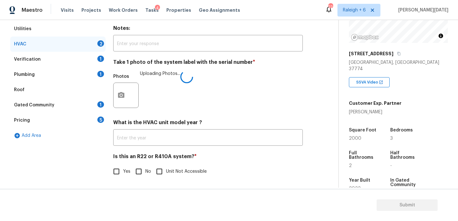
click at [112, 180] on div "Exterior Utilities HVAC 2 Verification 1 Plumbing 1 Roof Gated Community 1 Pric…" at bounding box center [166, 96] width 313 height 180
click at [120, 171] on input "Yes" at bounding box center [116, 171] width 13 height 13
checkbox input "true"
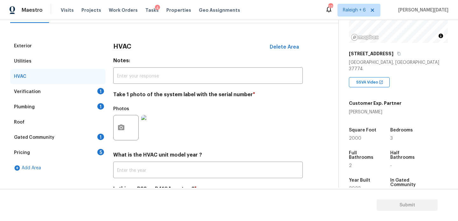
click at [102, 93] on div "1" at bounding box center [100, 91] width 7 height 6
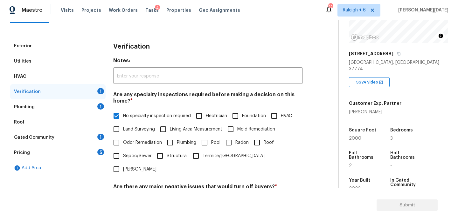
scroll to position [222, 0]
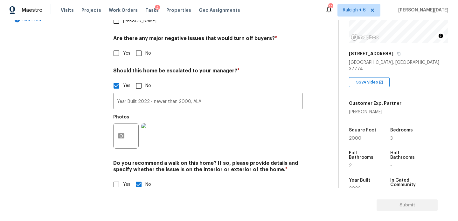
click at [141, 47] on input "No" at bounding box center [138, 53] width 13 height 13
checkbox input "true"
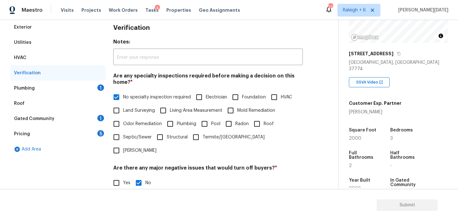
click at [50, 94] on div "Plumbing 1" at bounding box center [57, 88] width 95 height 15
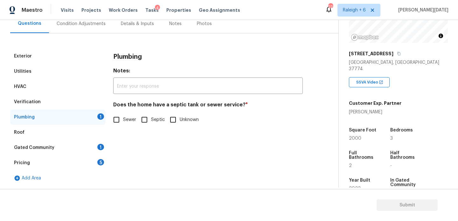
scroll to position [63, 0]
click at [116, 122] on input "Sewer" at bounding box center [116, 119] width 13 height 13
checkbox input "true"
click at [91, 147] on div "Gated Community 1" at bounding box center [57, 147] width 95 height 15
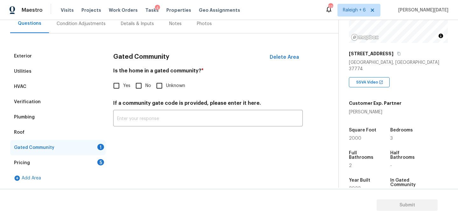
click at [136, 83] on input "No" at bounding box center [138, 85] width 13 height 13
checkbox input "true"
click at [99, 160] on div "5" at bounding box center [100, 162] width 7 height 6
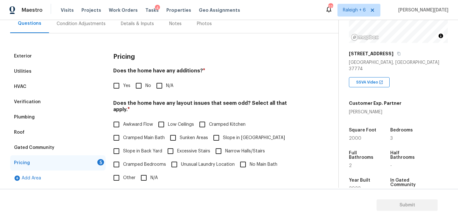
click at [117, 87] on input "Yes" at bounding box center [116, 85] width 13 height 13
checkbox input "true"
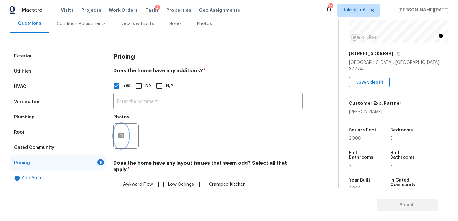
click at [124, 138] on icon "button" at bounding box center [121, 136] width 8 height 8
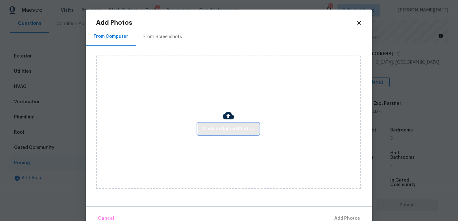
click at [219, 132] on span "Click to Upload Photos" at bounding box center [228, 129] width 51 height 8
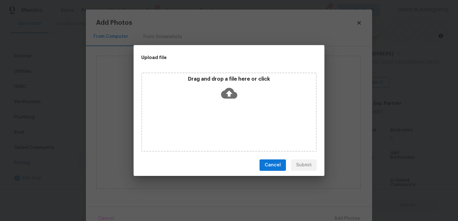
click at [219, 132] on div "Drag and drop a file here or click" at bounding box center [228, 111] width 175 height 79
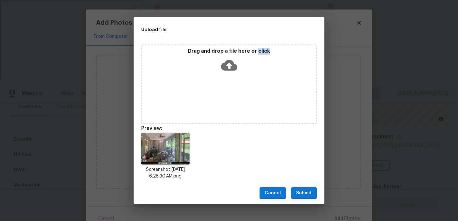
click at [302, 189] on span "Submit" at bounding box center [304, 193] width 16 height 8
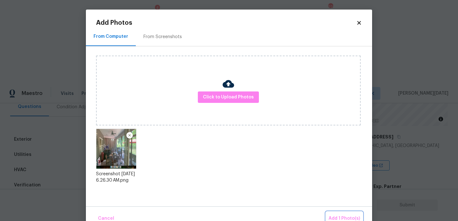
click at [343, 216] on span "Add 1 Photo(s)" at bounding box center [343, 219] width 31 height 8
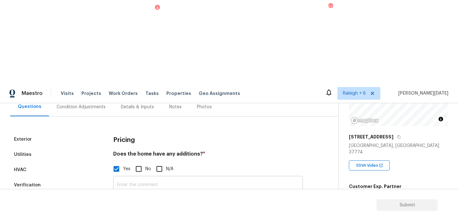
click at [145, 178] on input "text" at bounding box center [207, 185] width 189 height 15
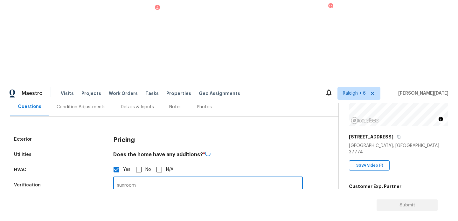
type input "sunroom"
click at [202, 195] on div "Photos" at bounding box center [207, 215] width 189 height 41
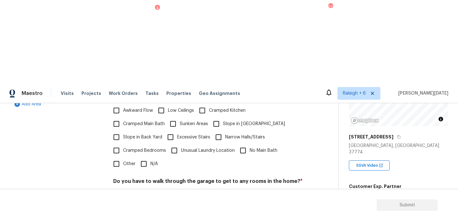
click at [147, 157] on input "N/A" at bounding box center [143, 163] width 13 height 13
checkbox input "true"
click at [148, 211] on h4 "Does the kitchen seem cramped? *" at bounding box center [207, 215] width 189 height 9
click at [143, 115] on div "Pricing Does the home have any additions? * Yes No N/A sunroom ​ Photos Does th…" at bounding box center [207, 125] width 189 height 301
click at [141, 190] on input "No" at bounding box center [138, 196] width 13 height 13
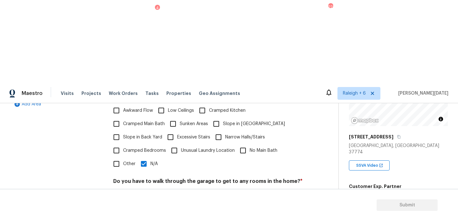
checkbox input "true"
click at [141, 150] on div "Pricing Does the home have any additions? * Yes No N/A sunroom ​ Photos Does th…" at bounding box center [207, 129] width 189 height 308
checkbox input "true"
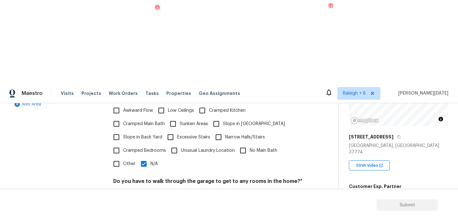
checkbox input "true"
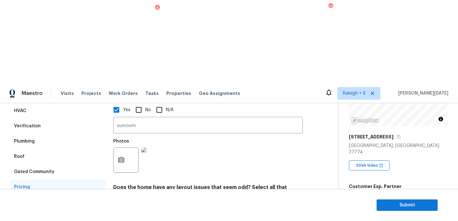
scroll to position [119, 0]
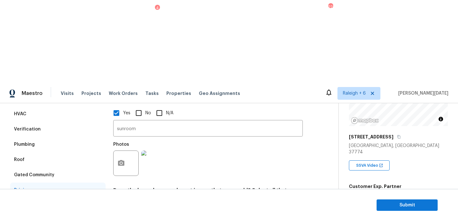
checkbox input "true"
checkbox input "false"
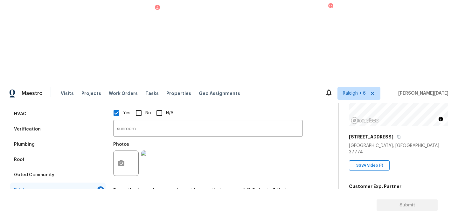
scroll to position [281, 0]
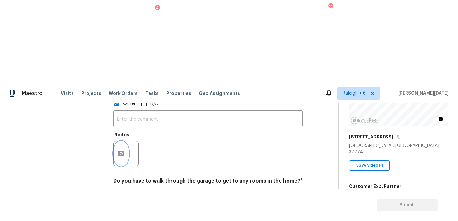
click at [123, 150] on icon "button" at bounding box center [121, 154] width 8 height 8
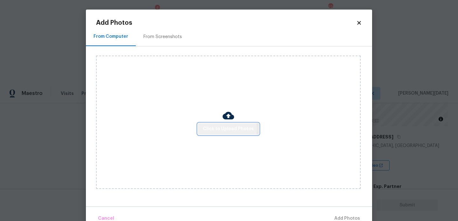
click at [222, 129] on span "Click to Upload Photos" at bounding box center [228, 129] width 51 height 8
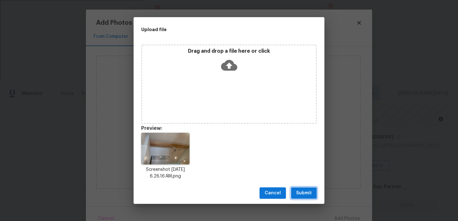
click at [312, 190] on button "Submit" at bounding box center [304, 194] width 26 height 12
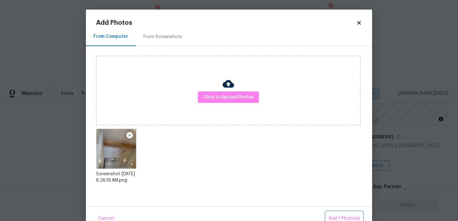
click at [343, 212] on button "Add 1 Photo(s)" at bounding box center [344, 219] width 37 height 14
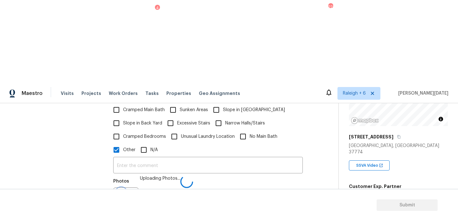
scroll to position [226, 0]
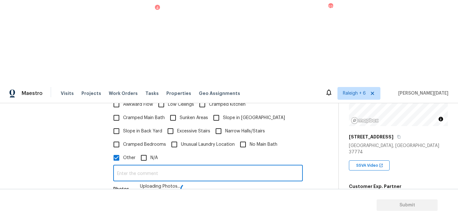
click at [127, 167] on input "text" at bounding box center [207, 174] width 189 height 15
type input "wooden beam across the ceiling"
click at [217, 183] on div "Photos" at bounding box center [207, 203] width 189 height 41
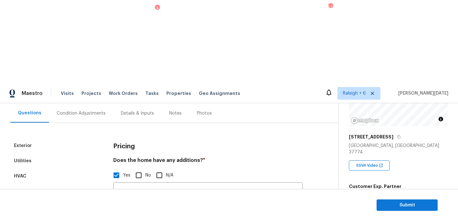
scroll to position [51, 0]
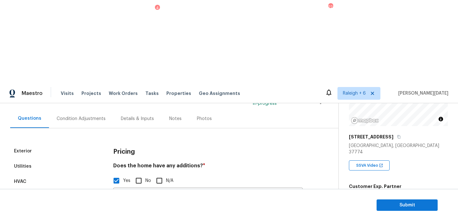
click at [85, 116] on div "Condition Adjustments" at bounding box center [81, 119] width 49 height 6
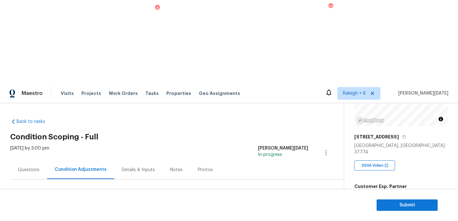
click at [48, 161] on div "Condition Adjustments" at bounding box center [80, 170] width 67 height 19
click at [32, 167] on div "Questions" at bounding box center [29, 170] width 22 height 6
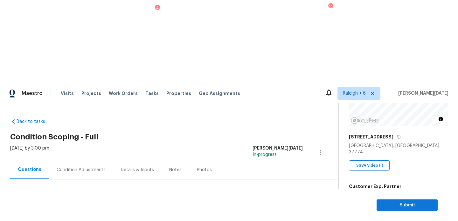
scroll to position [85, 0]
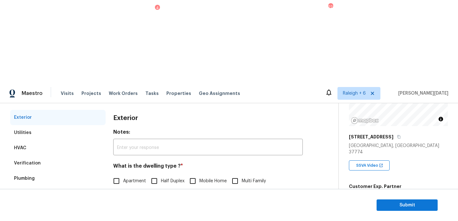
click at [60, 202] on div "Gated Community" at bounding box center [57, 209] width 95 height 15
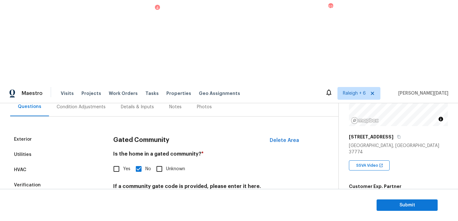
click at [42, 178] on div "Verification" at bounding box center [57, 185] width 95 height 15
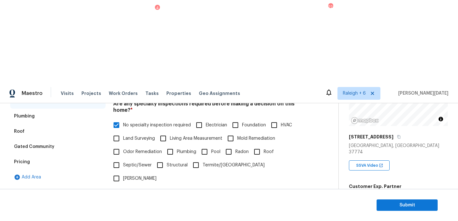
scroll to position [187, 0]
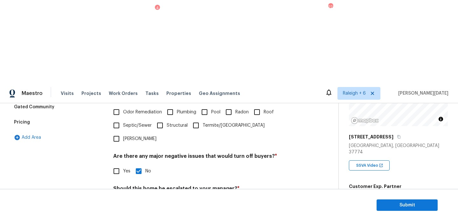
click at [168, 212] on input "Year Built 2022 - newer than 2000, ALA" at bounding box center [207, 219] width 189 height 15
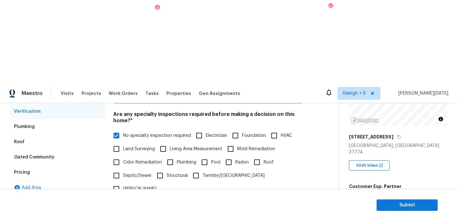
scroll to position [222, 0]
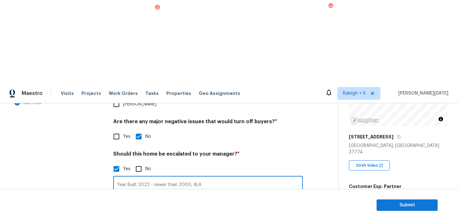
click at [106, 144] on div "Exterior Utilities HVAC Verification Plumbing Roof Gated Community Pricing Add …" at bounding box center [166, 127] width 313 height 309
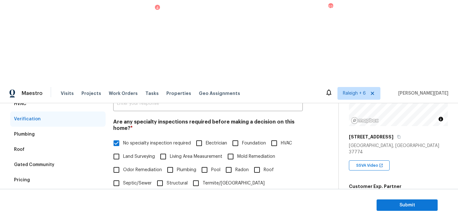
scroll to position [124, 0]
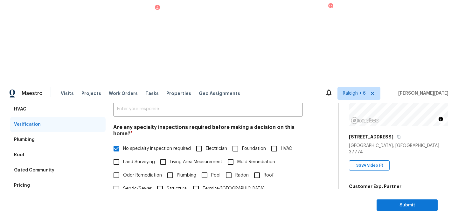
click at [44, 178] on div "Pricing" at bounding box center [57, 185] width 95 height 15
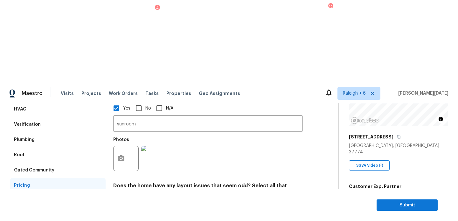
click at [221, 214] on input "Slope in [GEOGRAPHIC_DATA]" at bounding box center [215, 220] width 13 height 13
checkbox input "true"
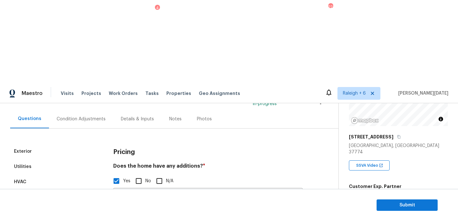
scroll to position [0, 0]
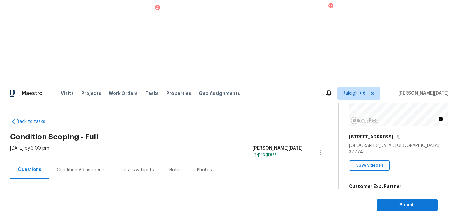
click at [87, 167] on div "Condition Adjustments" at bounding box center [81, 170] width 49 height 6
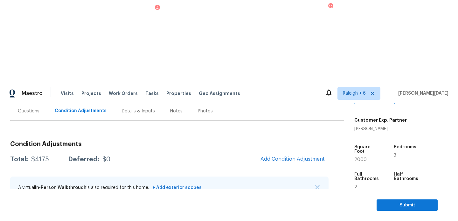
scroll to position [107, 0]
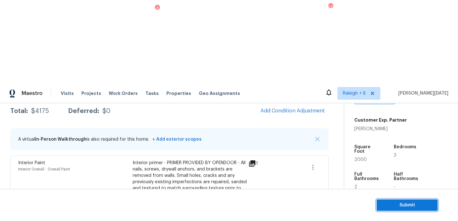
click at [397, 205] on span "Submit" at bounding box center [406, 206] width 51 height 8
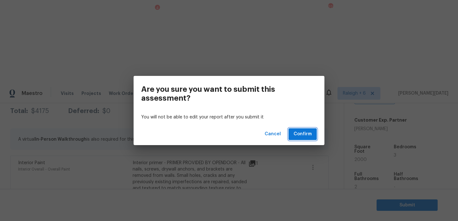
click at [306, 134] on span "Confirm" at bounding box center [302, 134] width 18 height 8
